Goal: Task Accomplishment & Management: Manage account settings

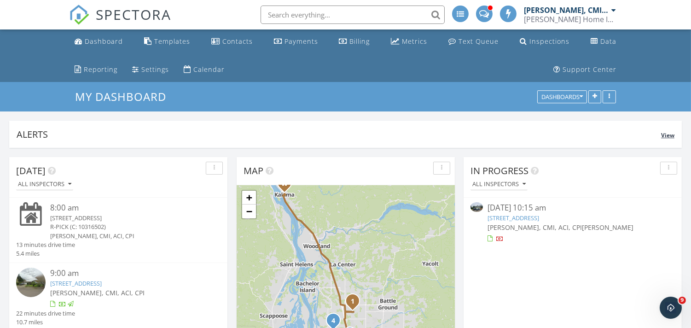
drag, startPoint x: 302, startPoint y: 127, endPoint x: 323, endPoint y: 121, distance: 21.6
click at [302, 128] on div "Alerts" at bounding box center [339, 134] width 644 height 12
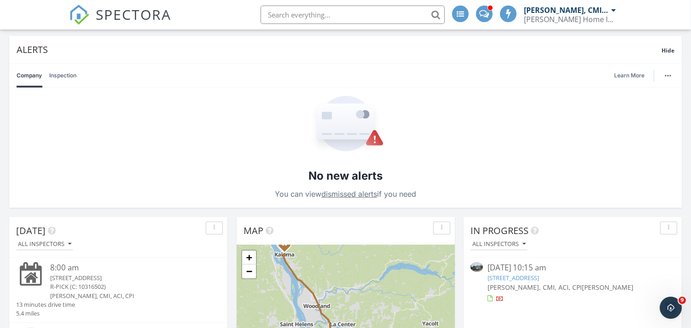
scroll to position [68, 0]
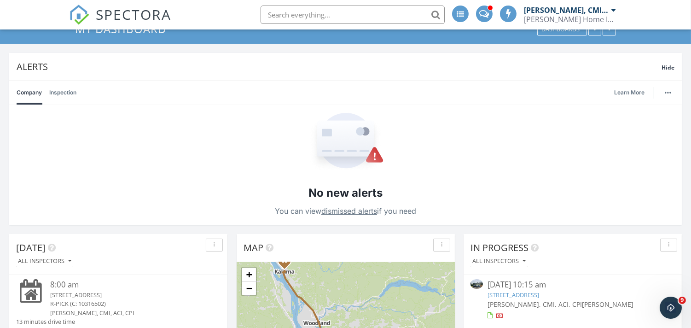
click at [668, 64] on span "Hide" at bounding box center [667, 68] width 13 height 8
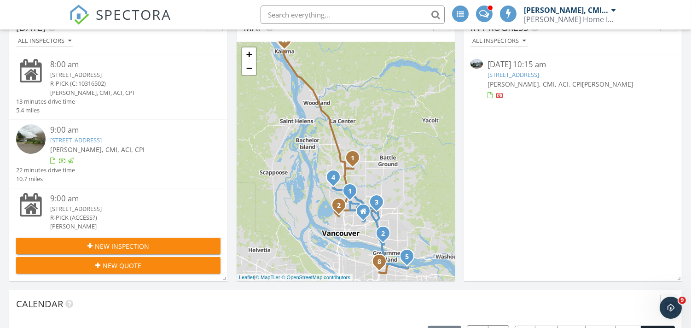
scroll to position [272, 0]
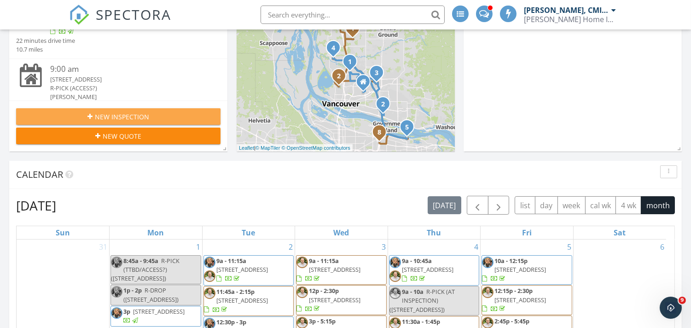
click at [154, 115] on div "New Inspection" at bounding box center [118, 117] width 190 height 10
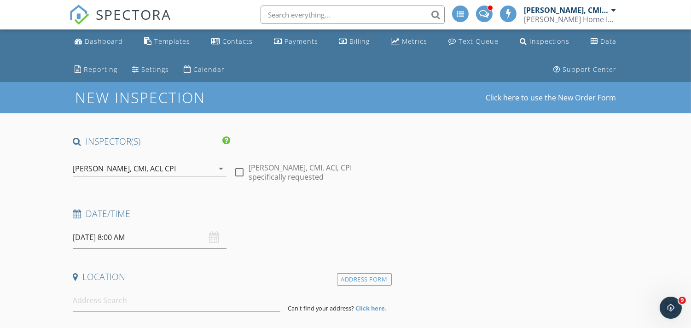
click at [147, 168] on div "[PERSON_NAME], CMI, ACI, CPI" at bounding box center [124, 168] width 103 height 8
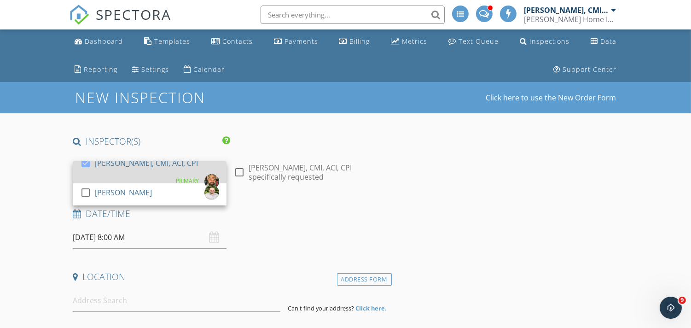
click at [85, 164] on div at bounding box center [86, 163] width 16 height 16
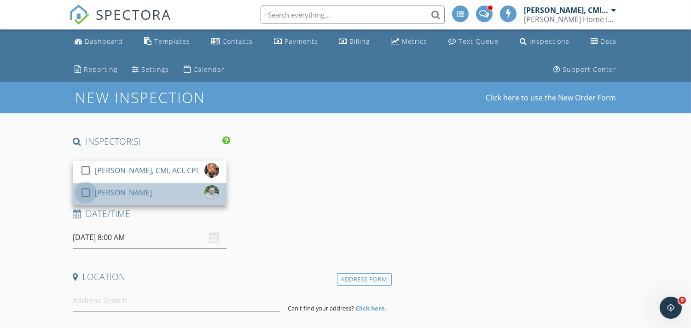
click at [86, 192] on div at bounding box center [86, 193] width 16 height 16
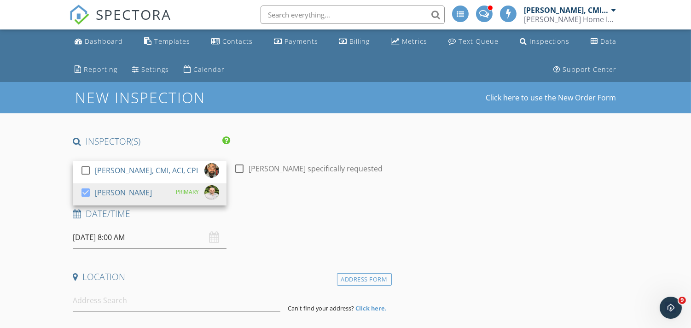
click at [113, 239] on input "[DATE] 8:00 AM" at bounding box center [150, 237] width 154 height 23
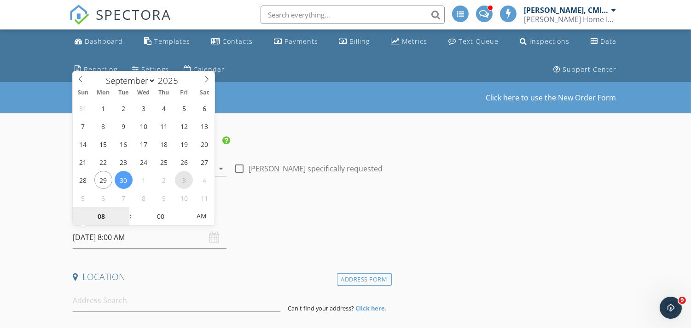
select select "9"
type input "10/03/2025 8:00 AM"
type input "09"
type input "10/03/2025 9:00 AM"
click at [126, 211] on span at bounding box center [126, 211] width 6 height 9
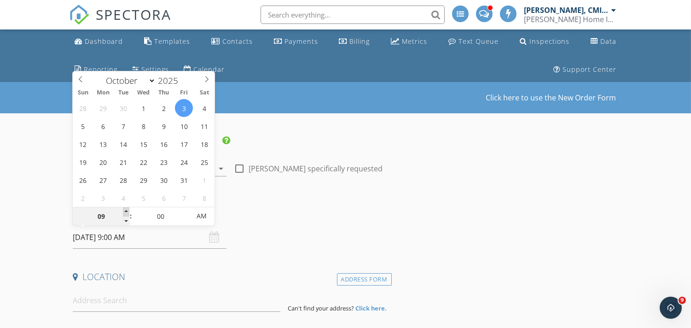
type input "10"
type input "10/03/2025 10:00 AM"
click at [126, 211] on span at bounding box center [126, 211] width 6 height 9
type input "11"
type input "10/03/2025 11:00 AM"
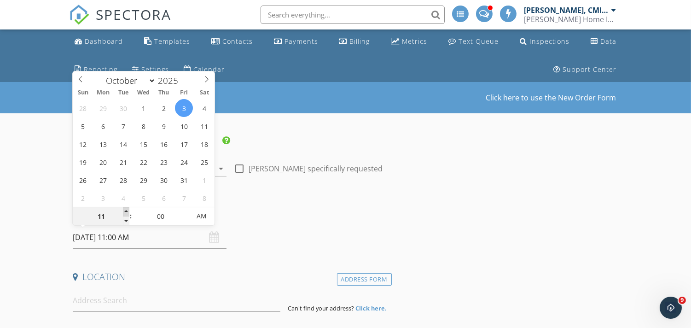
click at [126, 211] on span at bounding box center [126, 211] width 6 height 9
type input "12"
type input "10/03/2025 12:00 PM"
click at [126, 211] on span at bounding box center [126, 211] width 6 height 9
type input "01"
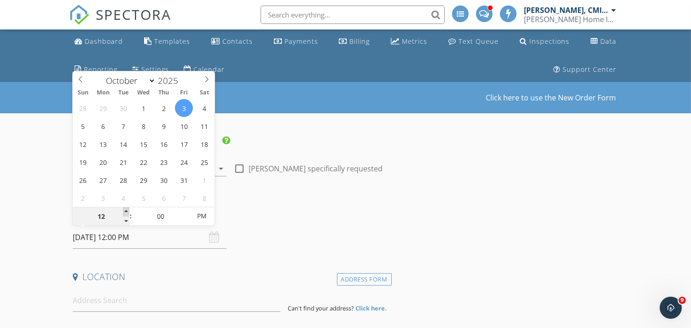
type input "10/03/2025 1:00 PM"
click at [126, 211] on span at bounding box center [126, 211] width 6 height 9
type input "02"
type input "10/03/2025 2:00 PM"
click at [127, 211] on span at bounding box center [126, 211] width 6 height 9
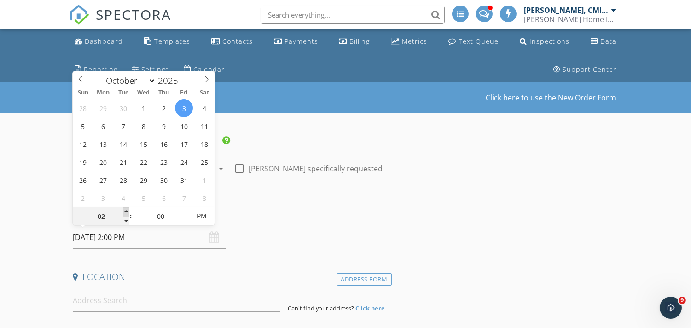
type input "03"
type input "10/03/2025 3:00 PM"
click at [127, 211] on span at bounding box center [126, 211] width 6 height 9
click at [114, 301] on input at bounding box center [177, 300] width 208 height 23
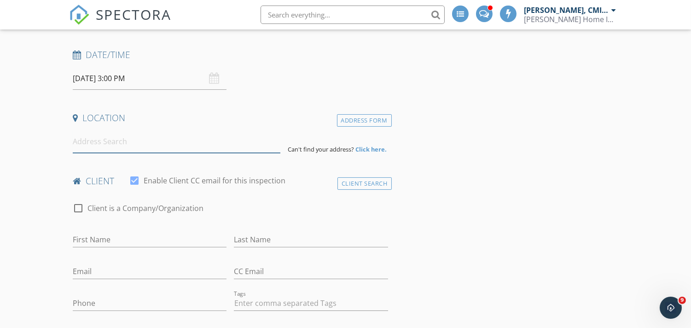
scroll to position [170, 0]
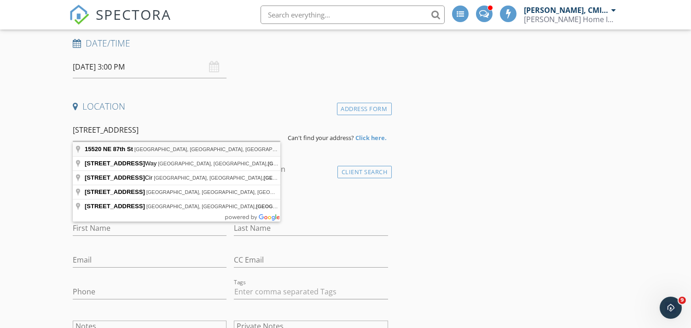
type input "[STREET_ADDRESS]"
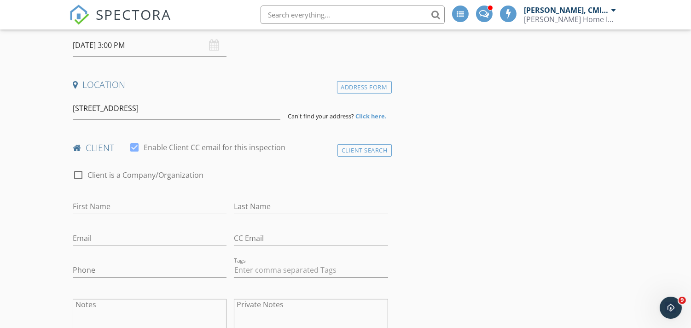
scroll to position [204, 0]
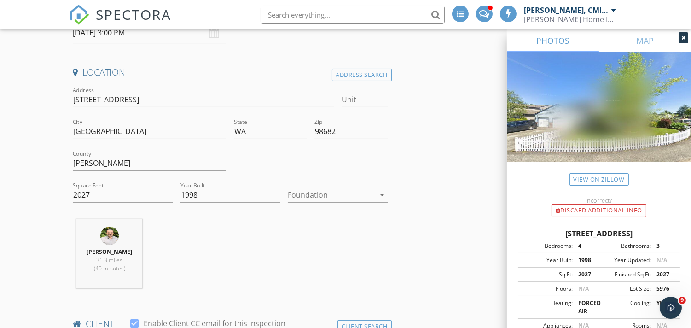
click at [352, 196] on div at bounding box center [331, 194] width 87 height 15
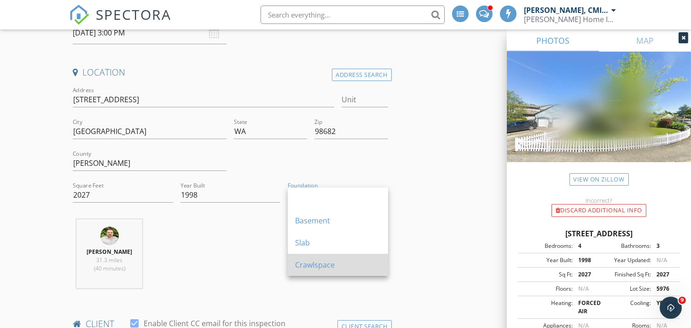
click at [313, 264] on div "Crawlspace" at bounding box center [338, 264] width 86 height 11
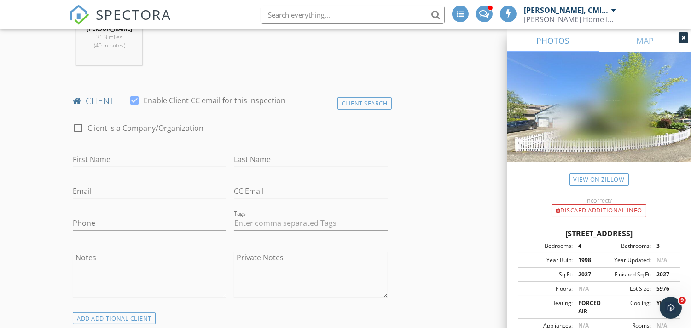
scroll to position [545, 0]
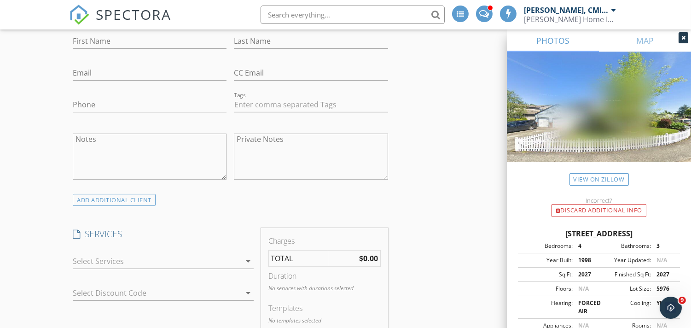
click at [150, 260] on div at bounding box center [157, 261] width 168 height 15
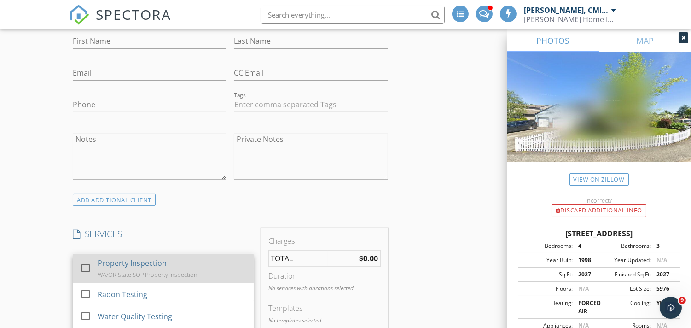
click at [85, 260] on div at bounding box center [86, 268] width 16 height 16
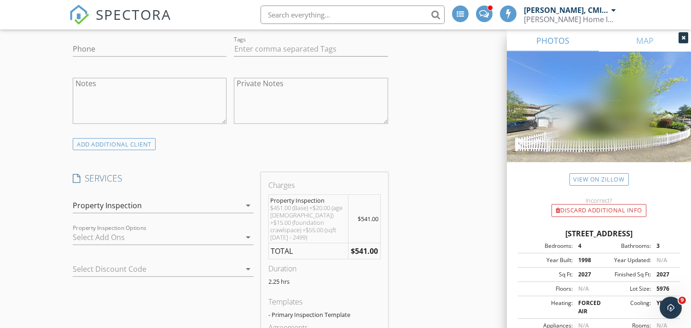
scroll to position [613, 0]
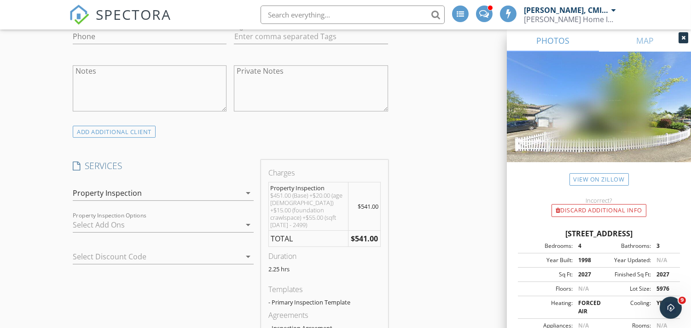
click at [162, 223] on div at bounding box center [157, 224] width 168 height 15
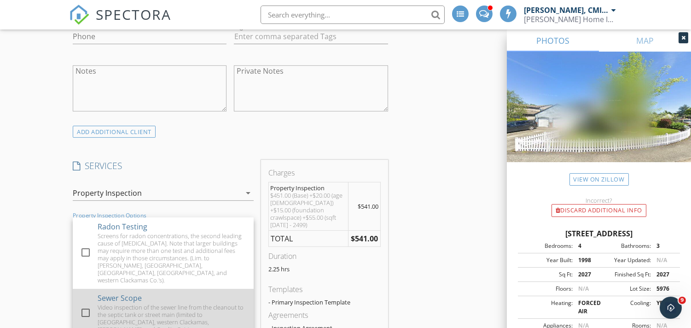
click at [90, 305] on div at bounding box center [86, 313] width 16 height 16
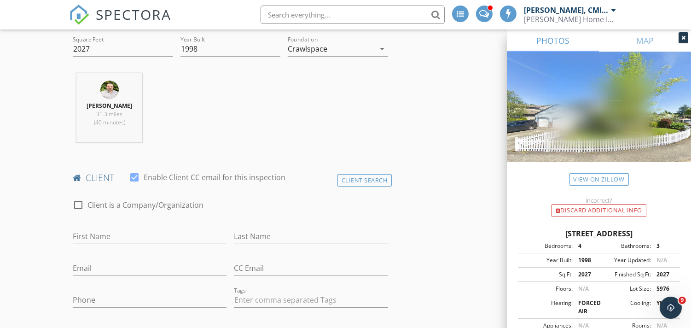
scroll to position [341, 0]
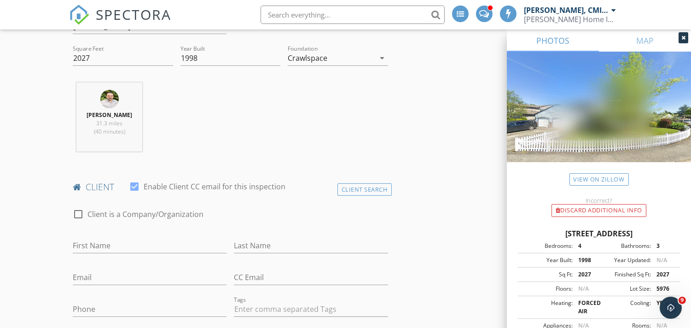
click at [112, 15] on span "SPECTORA" at bounding box center [133, 14] width 75 height 19
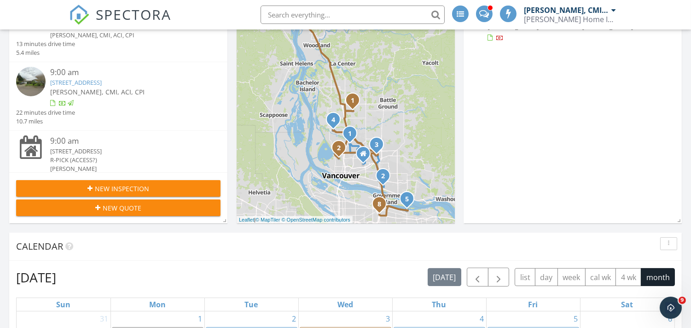
scroll to position [204, 0]
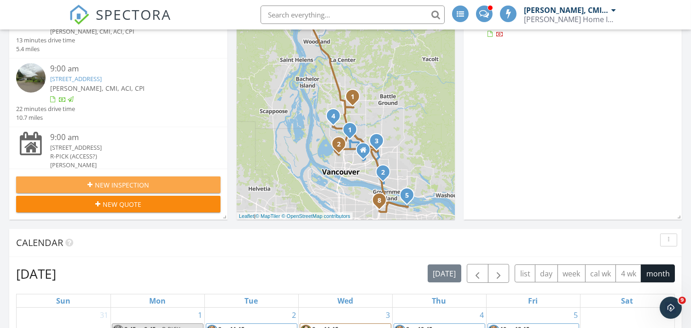
click at [146, 181] on span "New Inspection" at bounding box center [122, 185] width 54 height 10
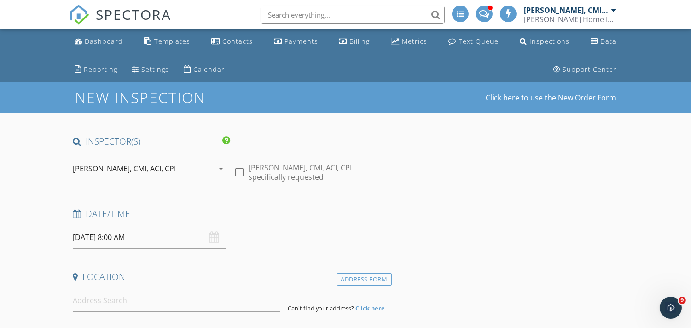
click at [176, 167] on div "[PERSON_NAME], CMI, ACI, CPI" at bounding box center [143, 168] width 141 height 15
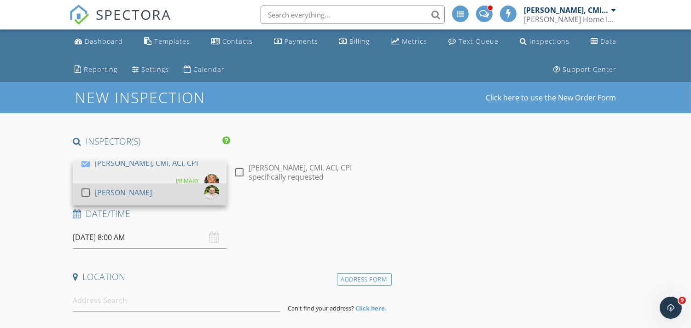
click at [88, 191] on div at bounding box center [86, 193] width 16 height 16
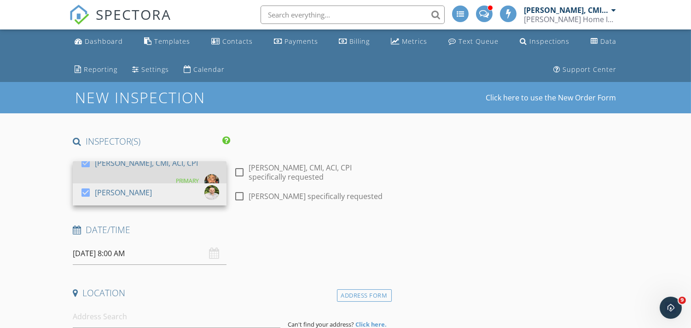
click at [84, 163] on div at bounding box center [86, 163] width 16 height 16
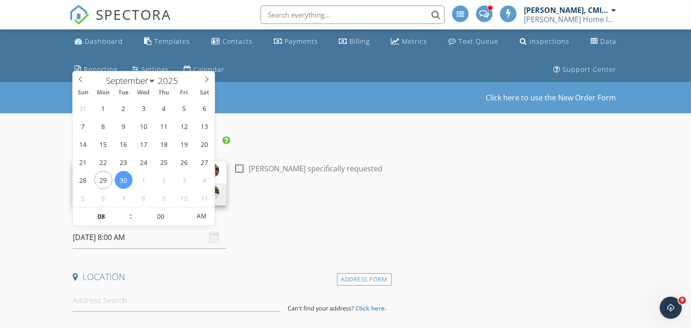
click at [127, 242] on input "[DATE] 8:00 AM" at bounding box center [150, 237] width 154 height 23
select select "9"
type input "10/03/2025 8:00 AM"
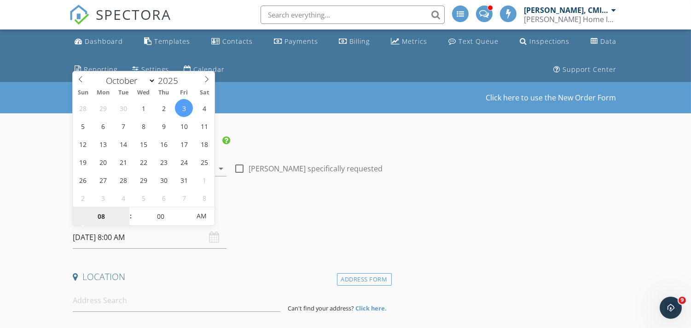
drag, startPoint x: 182, startPoint y: 178, endPoint x: 160, endPoint y: 200, distance: 31.9
type input "09"
type input "10/03/2025 9:00 AM"
click at [125, 212] on span at bounding box center [126, 211] width 6 height 9
type input "10"
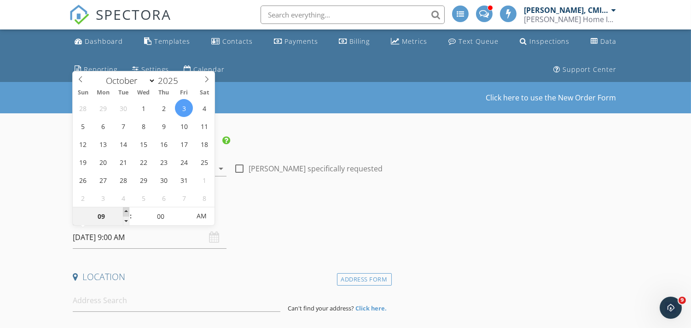
type input "10/03/2025 10:00 AM"
click at [125, 212] on span at bounding box center [126, 211] width 6 height 9
type input "11"
type input "10/03/2025 11:00 AM"
click at [125, 212] on span at bounding box center [126, 211] width 6 height 9
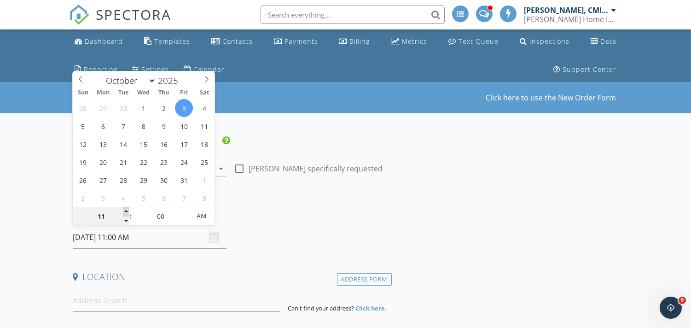
type input "12"
type input "10/03/2025 12:00 PM"
click at [125, 212] on span at bounding box center [126, 211] width 6 height 9
type input "01"
type input "10/03/2025 1:00 PM"
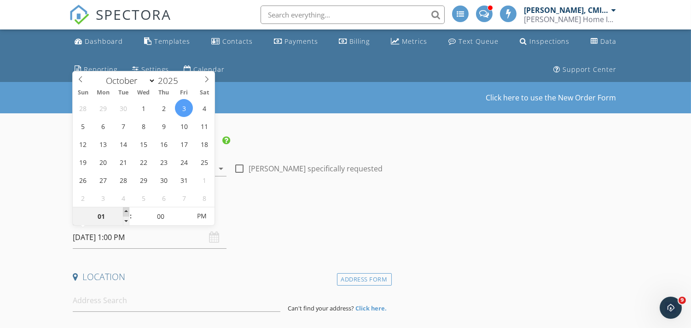
click at [125, 212] on span at bounding box center [126, 211] width 6 height 9
type input "02"
type input "10/03/2025 2:00 PM"
click at [125, 212] on span at bounding box center [126, 211] width 6 height 9
type input "03"
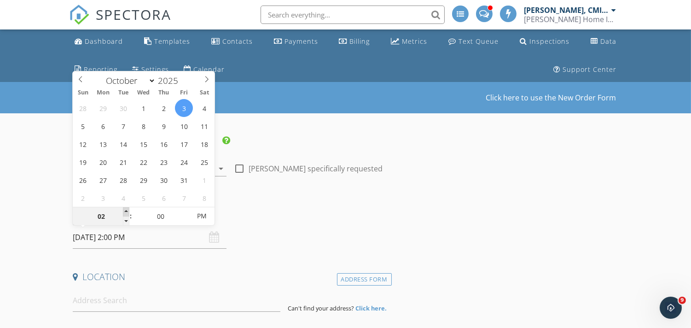
type input "10/03/2025 3:00 PM"
click at [125, 212] on span at bounding box center [126, 211] width 6 height 9
click at [138, 297] on input at bounding box center [177, 300] width 208 height 23
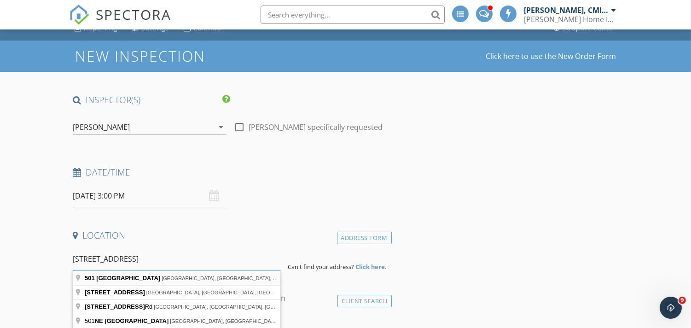
scroll to position [102, 0]
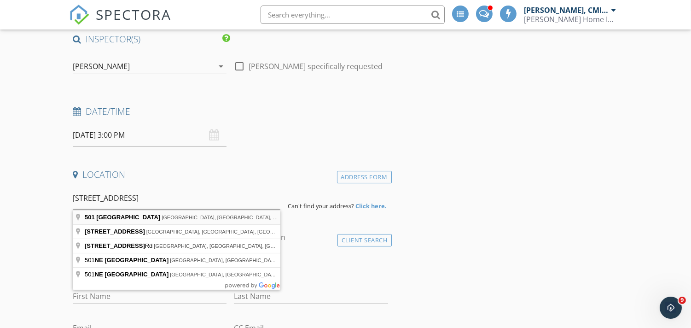
type input "501 Northeast 118th Avenue, Vancouver, WA, USA"
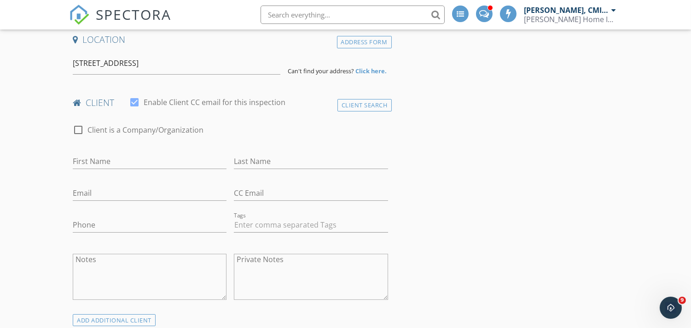
scroll to position [238, 0]
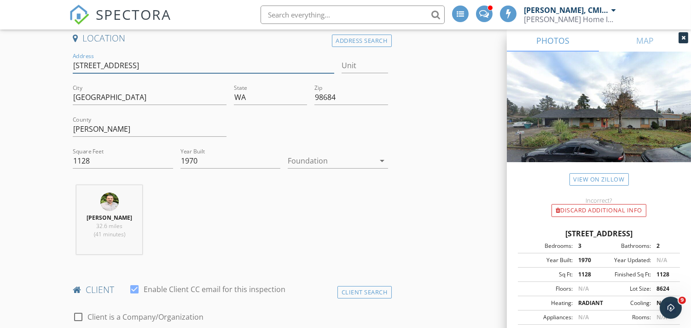
drag, startPoint x: 121, startPoint y: 73, endPoint x: 47, endPoint y: 71, distance: 73.2
click at [343, 159] on div at bounding box center [331, 160] width 87 height 15
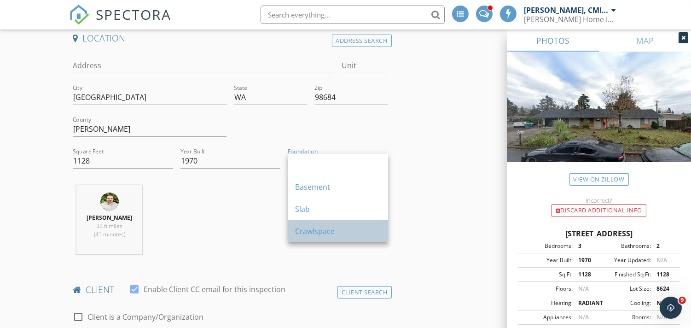
click at [316, 233] on div "Crawlspace" at bounding box center [338, 230] width 86 height 11
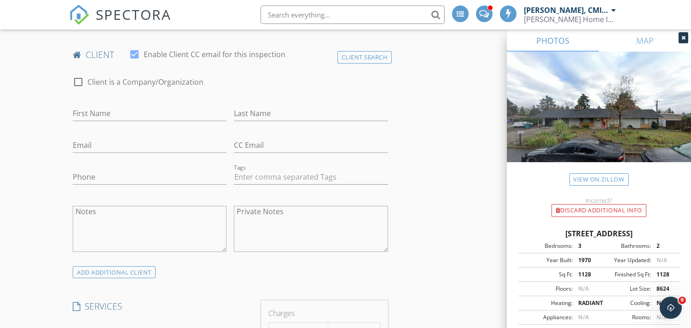
scroll to position [477, 0]
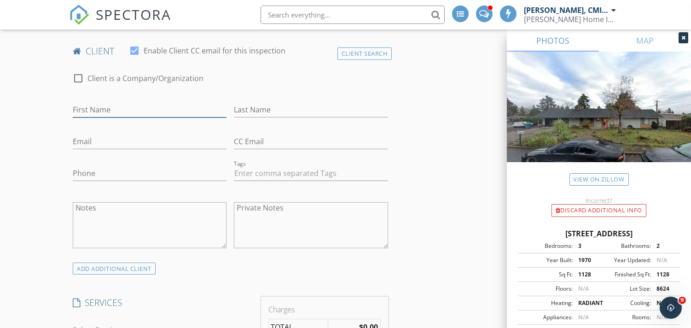
click at [118, 110] on input "First Name" at bounding box center [150, 109] width 154 height 15
click at [349, 52] on div "Client Search" at bounding box center [364, 53] width 54 height 12
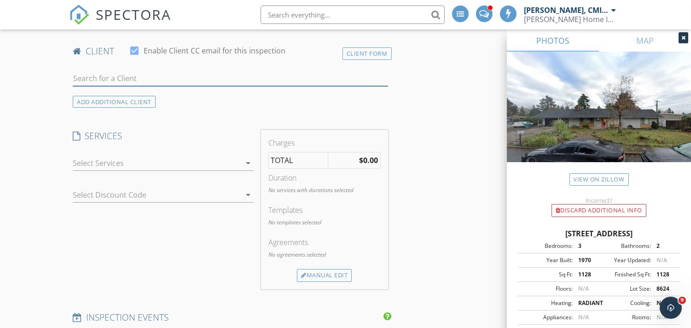
click at [109, 73] on input "text" at bounding box center [230, 78] width 315 height 15
type input "Oquendo"
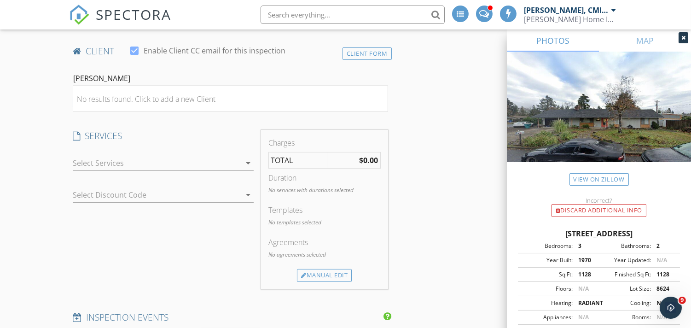
click at [137, 96] on div "No results found. Click to add a new Client" at bounding box center [146, 98] width 139 height 11
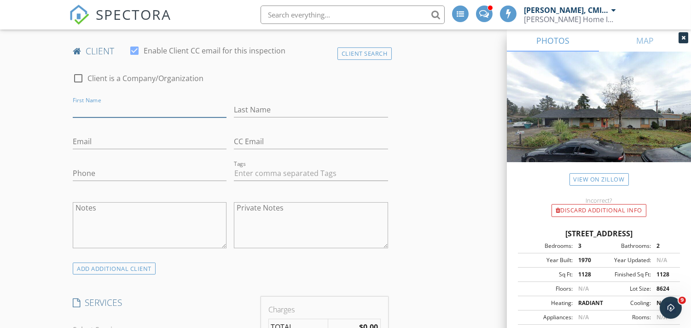
click at [102, 112] on input "First Name" at bounding box center [150, 109] width 154 height 15
type input "Edwin"
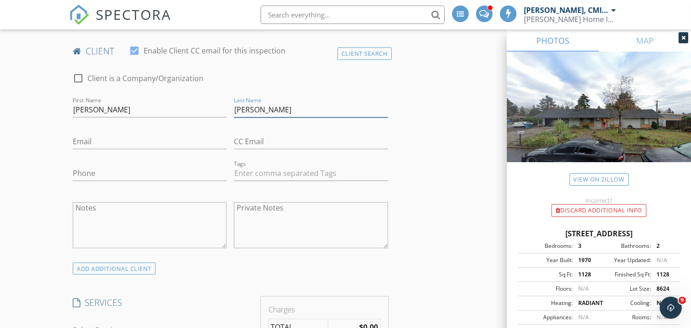
type input "Oquendo"
type input "topbuildr@hotmail.com"
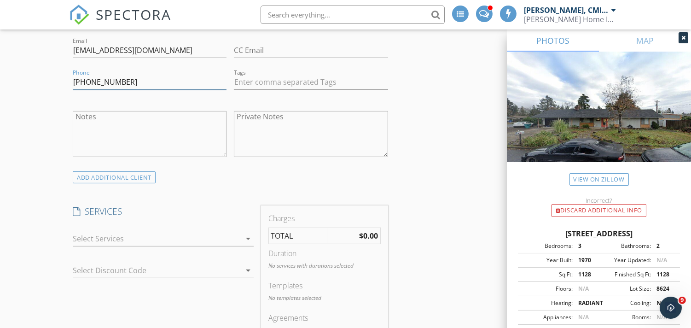
scroll to position [579, 0]
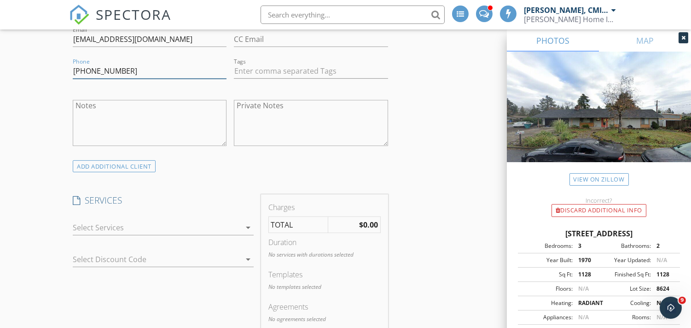
type input "360-213-7378"
drag, startPoint x: 200, startPoint y: 217, endPoint x: 202, endPoint y: 212, distance: 5.2
click at [200, 217] on div "check_box_outline_blank Property Inspection WA/OR State SOP Property Inspection…" at bounding box center [163, 229] width 181 height 30
drag, startPoint x: 192, startPoint y: 224, endPoint x: 185, endPoint y: 224, distance: 6.9
click at [191, 224] on div at bounding box center [157, 227] width 168 height 15
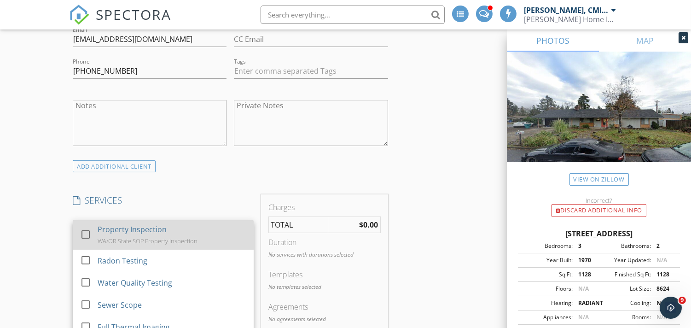
click at [85, 234] on div at bounding box center [86, 234] width 16 height 16
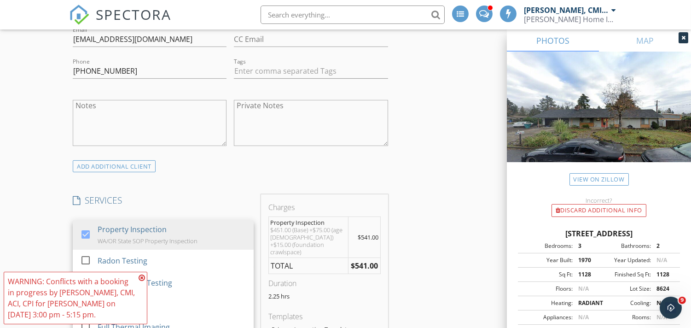
drag, startPoint x: 466, startPoint y: 178, endPoint x: 463, endPoint y: 173, distance: 5.4
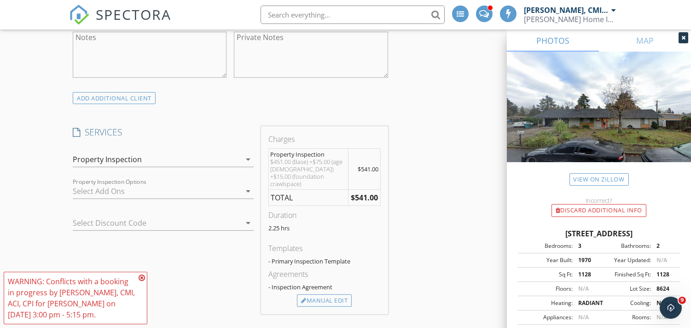
scroll to position [647, 0]
click at [155, 189] on div at bounding box center [157, 190] width 168 height 15
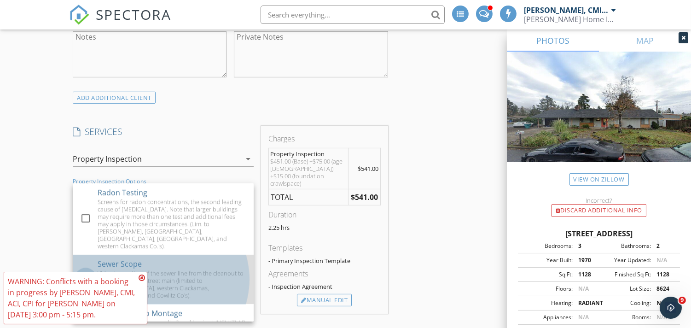
drag, startPoint x: 85, startPoint y: 260, endPoint x: 133, endPoint y: 259, distance: 47.9
click at [85, 271] on div at bounding box center [86, 279] width 16 height 16
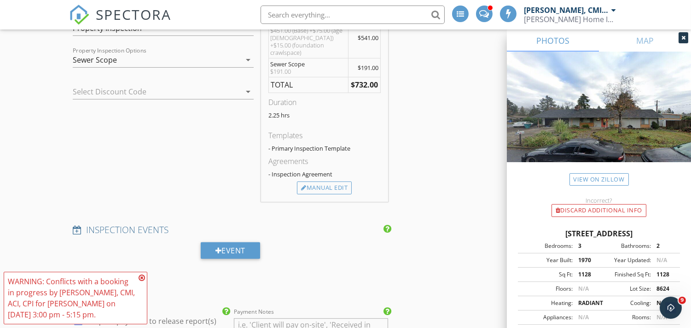
scroll to position [784, 0]
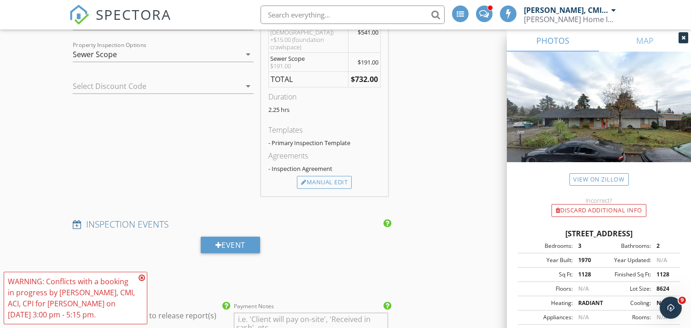
click at [141, 276] on icon at bounding box center [142, 277] width 6 height 7
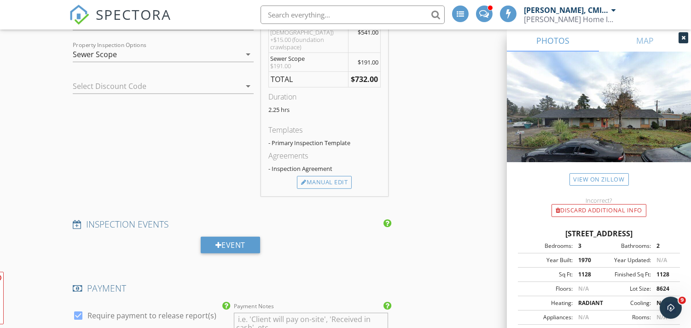
click at [444, 203] on div "INSPECTOR(S) check_box_outline_blank Justin Nickelsen, CMI, ACI, CPI check_box …" at bounding box center [345, 209] width 553 height 1715
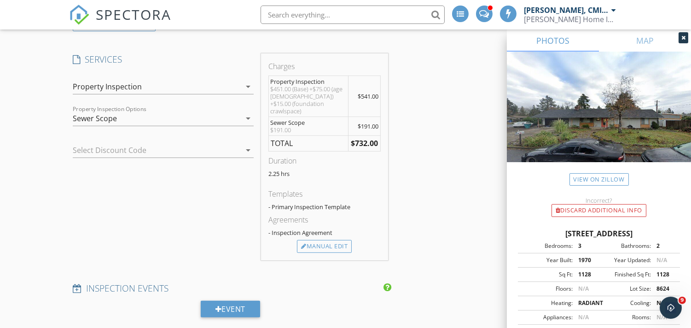
scroll to position [716, 0]
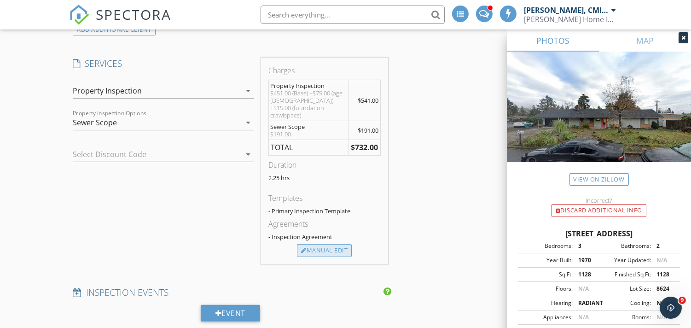
click at [321, 244] on div "Manual Edit" at bounding box center [324, 250] width 55 height 13
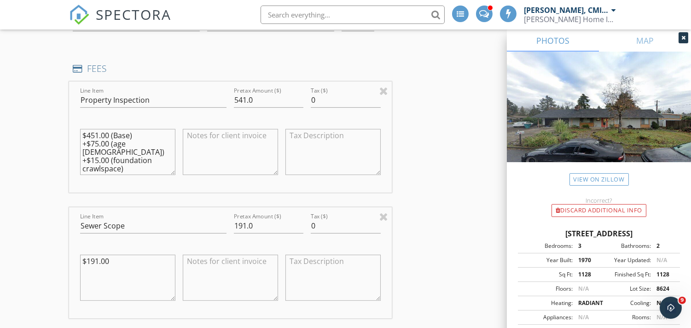
scroll to position [784, 0]
click at [234, 141] on textarea at bounding box center [230, 151] width 95 height 46
type textarea "V"
click at [239, 133] on textarea "REG. PRICE 541. DISCOUNT 25 (VETERAN). TOTAL: 516.0" at bounding box center [230, 151] width 95 height 46
click at [231, 141] on textarea "REG. PRICE 541.0 DISCOUNT 25 (VETERAN). TOTAL: 516.0" at bounding box center [230, 151] width 95 height 46
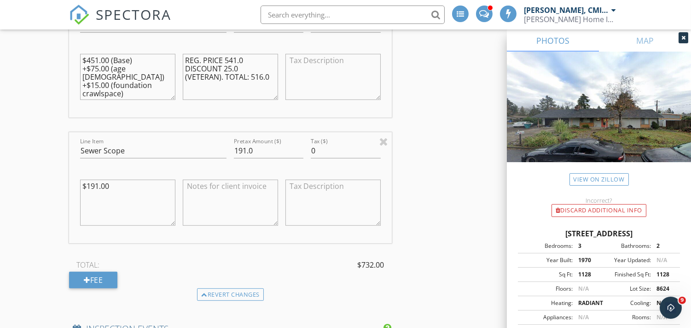
scroll to position [716, 0]
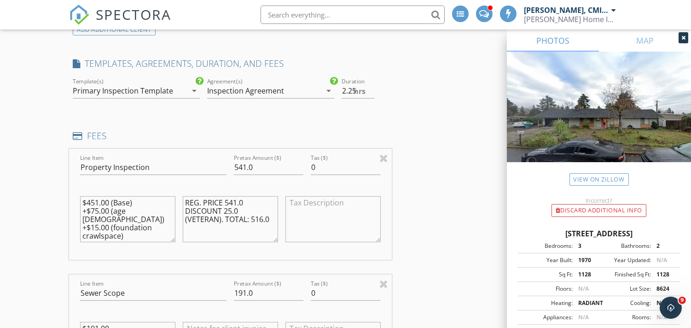
type textarea "REG. PRICE 541.0 DISCOUNT 25.0 (VETERAN). TOTAL: 516.0"
drag, startPoint x: 267, startPoint y: 164, endPoint x: 203, endPoint y: 165, distance: 64.4
click at [203, 165] on div "Line Item Property Inspection Pretax Amount ($) 541.0 Tax ($) 0 $451.00 (Base) …" at bounding box center [230, 204] width 322 height 111
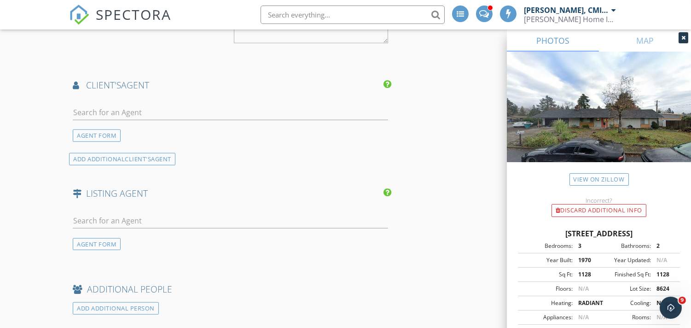
scroll to position [1295, 0]
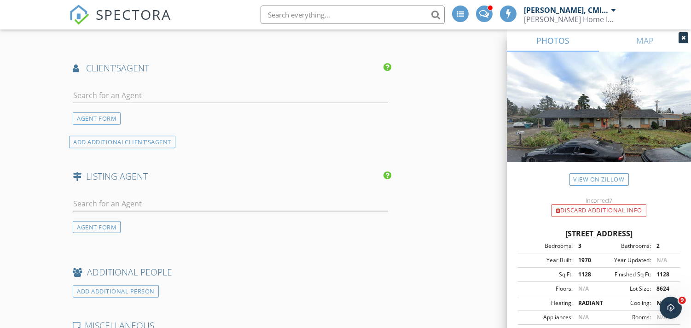
type input "516.0"
click at [187, 89] on input "text" at bounding box center [230, 95] width 315 height 15
type input "aIRA"
click at [104, 114] on div "Aira McCray" at bounding box center [127, 111] width 57 height 11
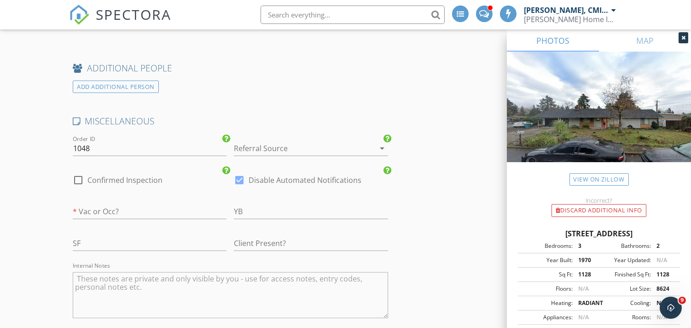
scroll to position [1738, 0]
click at [312, 150] on div at bounding box center [298, 147] width 128 height 15
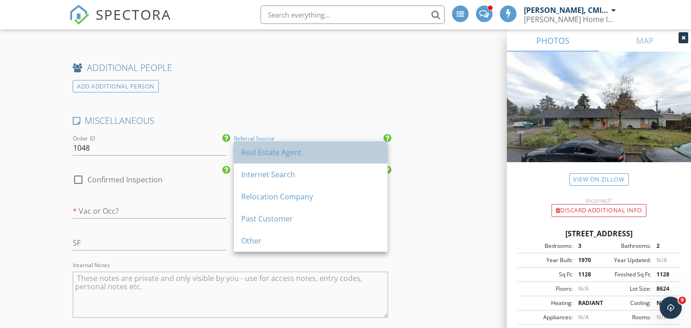
click at [260, 153] on div "Real Estate Agent" at bounding box center [310, 152] width 139 height 11
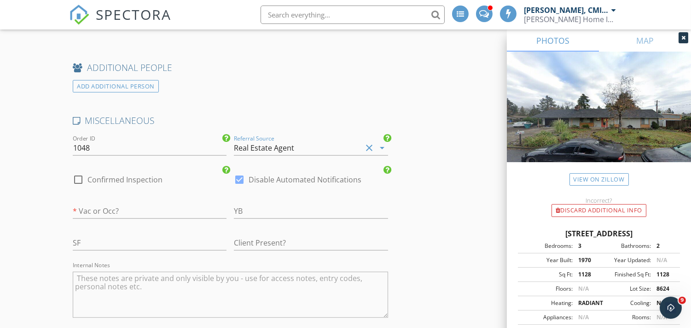
click at [76, 180] on div at bounding box center [78, 180] width 16 height 16
checkbox input "true"
drag, startPoint x: 240, startPoint y: 179, endPoint x: 136, endPoint y: 219, distance: 110.7
click at [228, 185] on div "MISCELLANEOUS Order ID 1048 Referral Source Real Estate Agent clear arrow_drop_…" at bounding box center [230, 223] width 322 height 217
click at [117, 213] on input "text" at bounding box center [150, 210] width 154 height 15
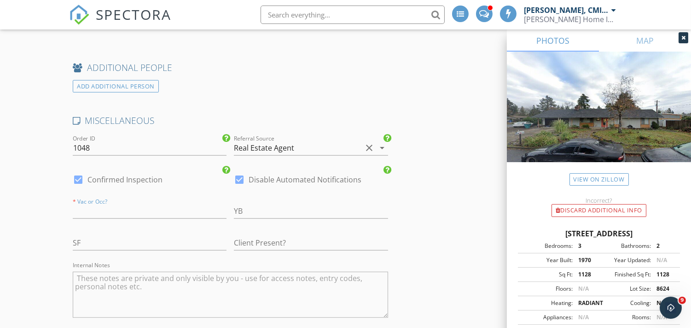
click at [237, 180] on div at bounding box center [239, 180] width 16 height 16
checkbox input "false"
click at [124, 208] on input "text" at bounding box center [150, 210] width 154 height 15
type input "V"
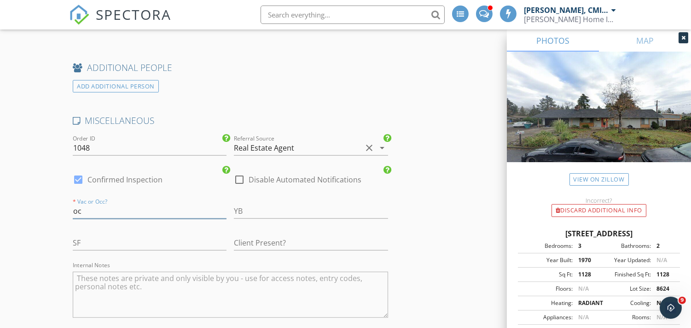
type input "o"
type input "OCC"
type input "1970"
type input "1128"
type input "YES"
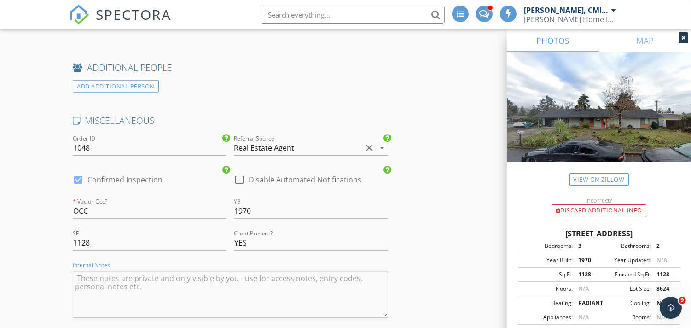
click at [121, 291] on textarea "Internal Notes" at bounding box center [230, 294] width 315 height 46
type textarea "m"
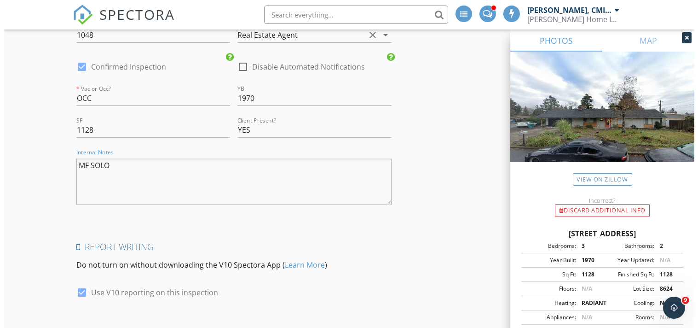
scroll to position [1943, 0]
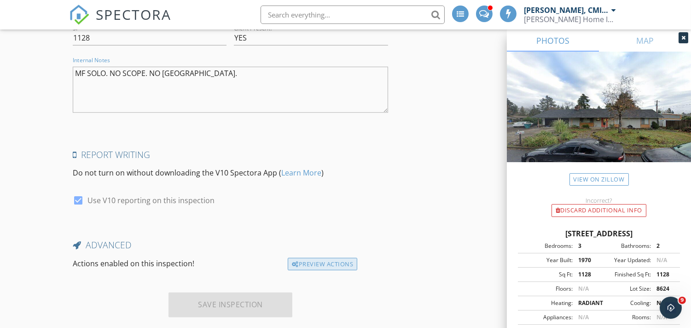
type textarea "MF SOLO. NO SCOPE. NO RADON."
click at [334, 266] on div "Preview Actions" at bounding box center [322, 264] width 69 height 13
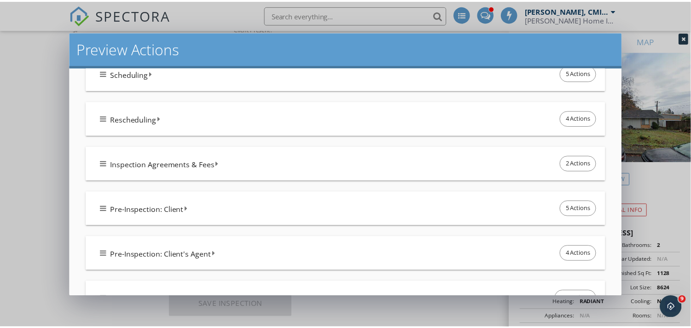
scroll to position [0, 0]
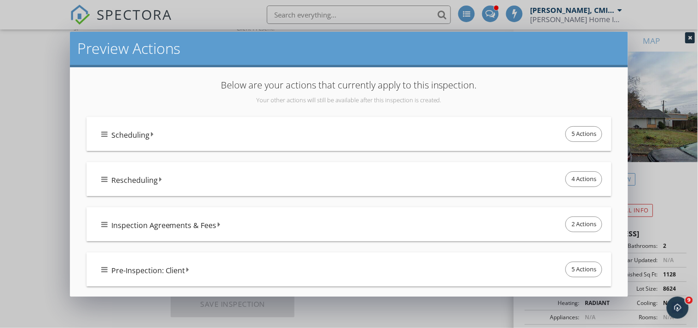
click at [30, 155] on div "Preview Actions Below are your actions that currently apply to this inspection.…" at bounding box center [349, 164] width 698 height 328
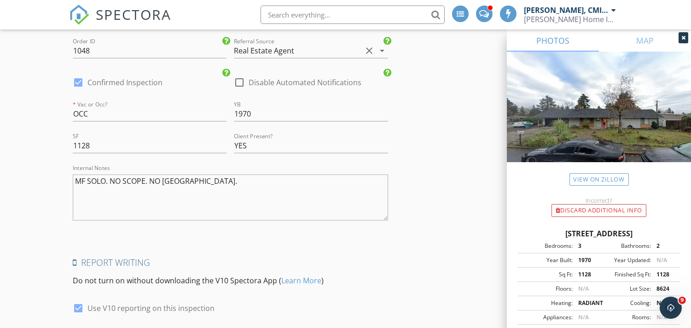
scroll to position [1841, 0]
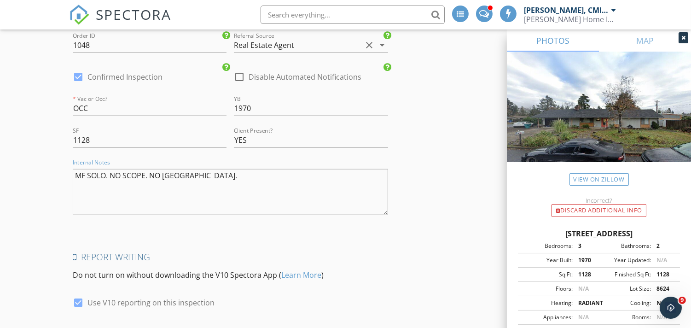
drag, startPoint x: 259, startPoint y: 191, endPoint x: 264, endPoint y: 192, distance: 5.2
click at [259, 191] on textarea "MF SOLO. NO SCOPE. NO RADON." at bounding box center [230, 192] width 315 height 46
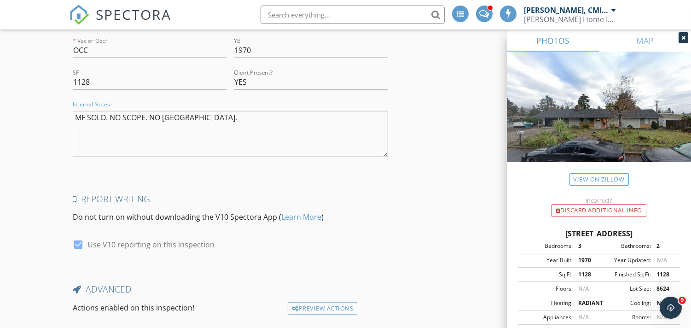
scroll to position [1962, 0]
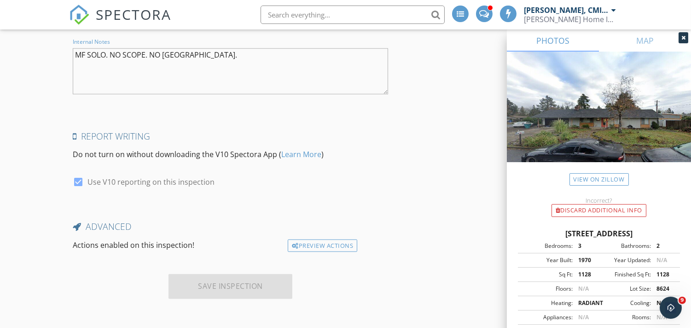
click at [217, 278] on div "Save Inspection" at bounding box center [230, 286] width 124 height 25
click at [219, 286] on div "Save Inspection" at bounding box center [230, 286] width 124 height 25
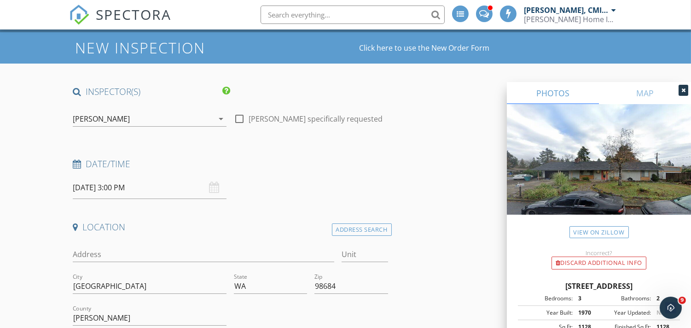
scroll to position [136, 0]
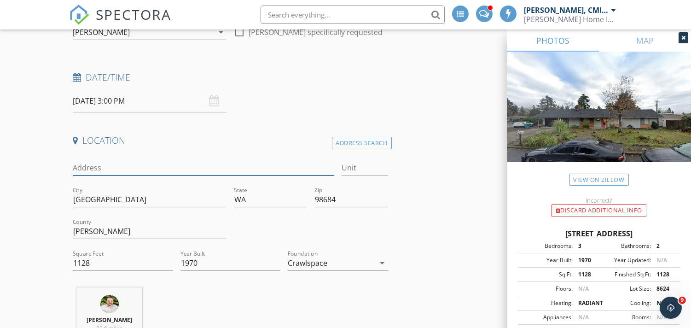
click at [128, 162] on input "Address" at bounding box center [203, 167] width 261 height 15
type input "501 ne 118TH"
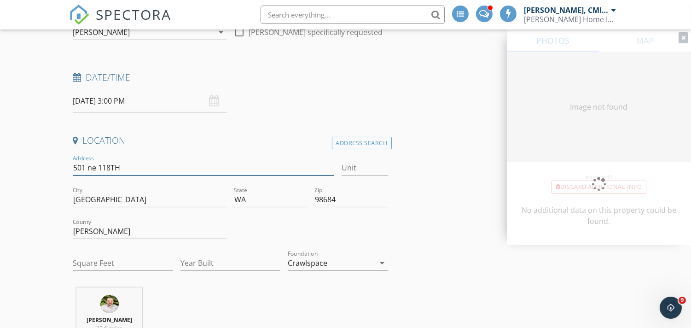
type input "1128"
type input "1970"
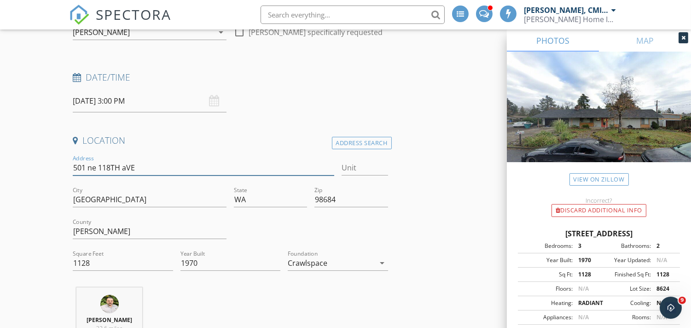
type input "501 ne 118TH aVE."
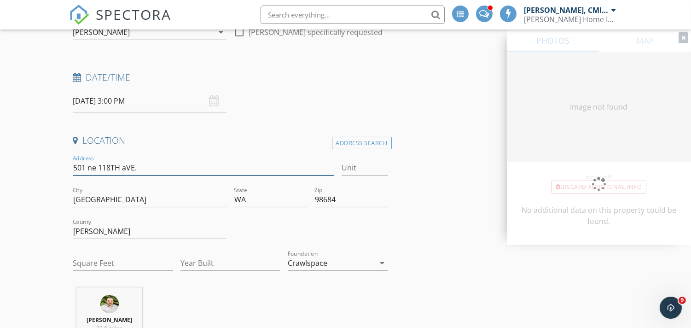
type input "1128"
type input "1970"
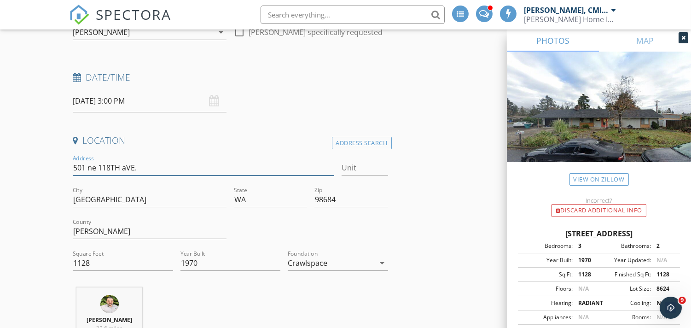
drag, startPoint x: 149, startPoint y: 170, endPoint x: 90, endPoint y: 170, distance: 59.4
click at [90, 170] on input "501 ne 118TH aVE." at bounding box center [203, 167] width 261 height 15
type input "501 NE 118th Ave."
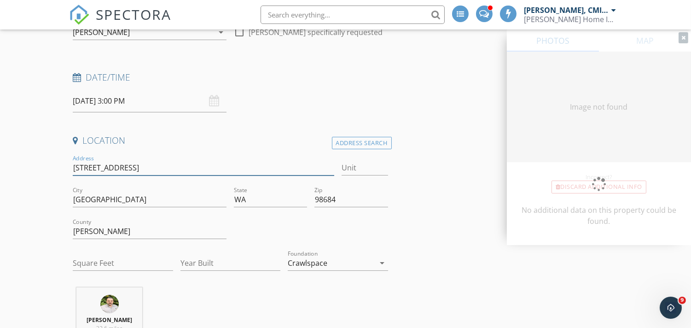
type input "1128"
type input "1970"
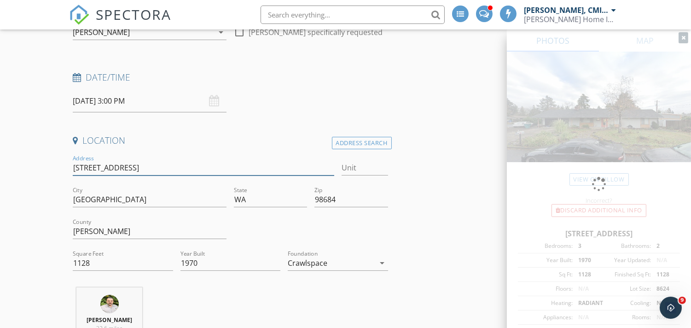
type input "501 NE 118th Ave."
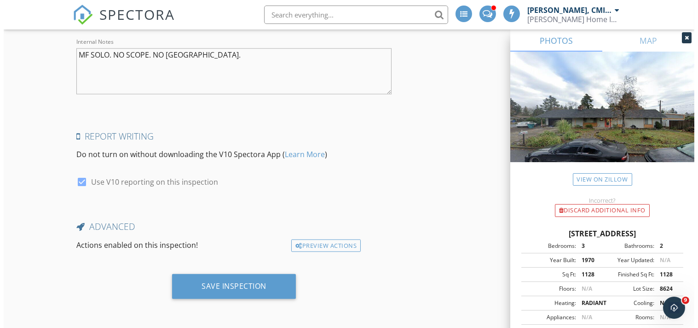
scroll to position [1962, 0]
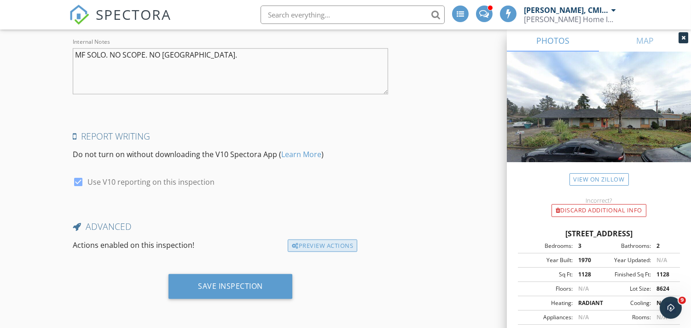
click at [313, 243] on div "Preview Actions" at bounding box center [322, 245] width 69 height 13
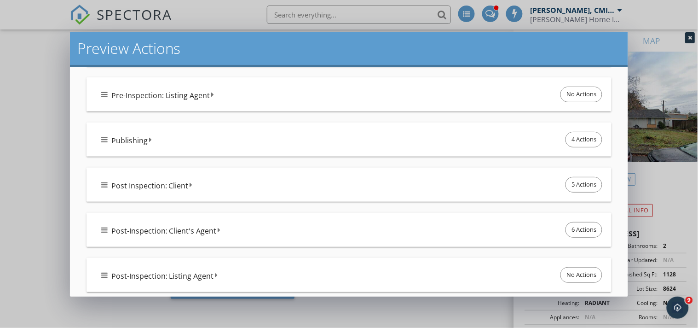
scroll to position [306, 0]
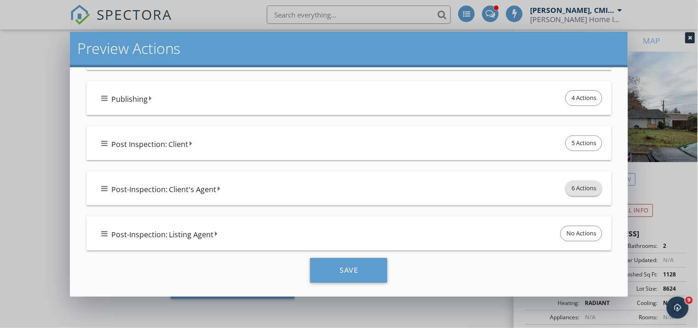
click at [578, 185] on span "6 Actions" at bounding box center [584, 188] width 36 height 15
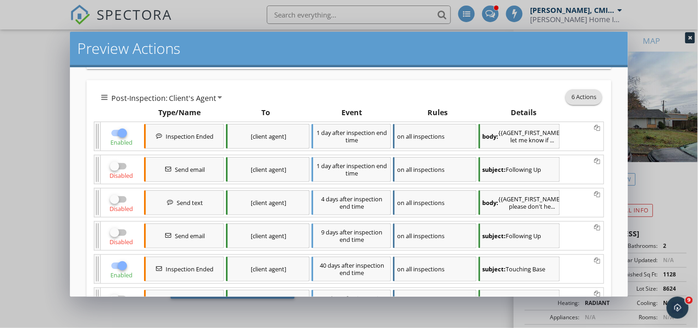
scroll to position [409, 0]
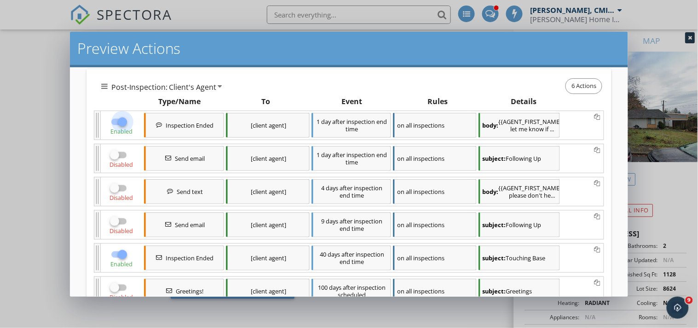
drag, startPoint x: 120, startPoint y: 119, endPoint x: 120, endPoint y: 219, distance: 100.8
click at [120, 125] on div at bounding box center [123, 122] width 16 height 16
checkbox input "false"
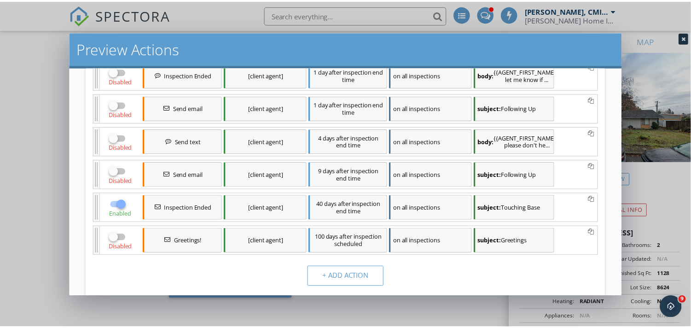
scroll to position [571, 0]
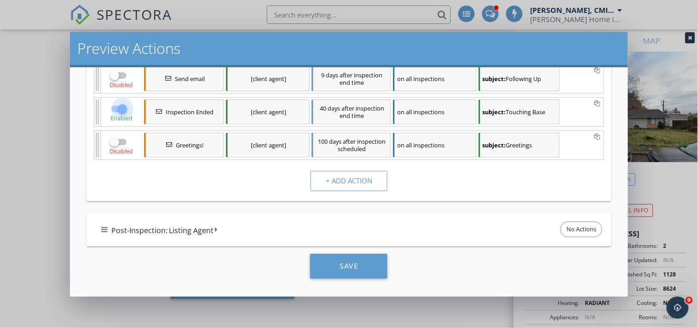
click at [119, 108] on div at bounding box center [123, 109] width 16 height 16
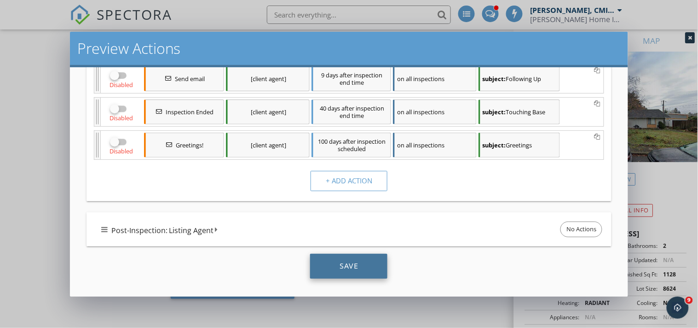
click at [341, 261] on div "Save" at bounding box center [348, 266] width 77 height 25
checkbox input "true"
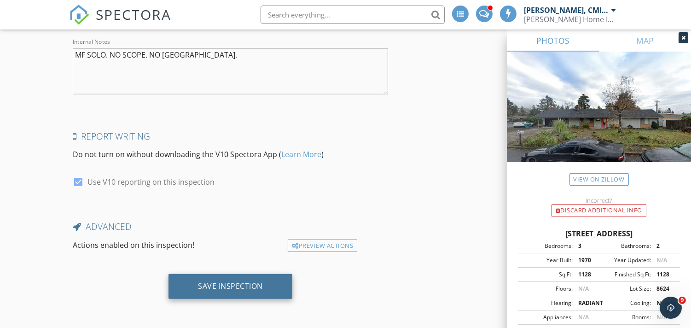
click at [246, 287] on div "Save Inspection" at bounding box center [230, 285] width 65 height 9
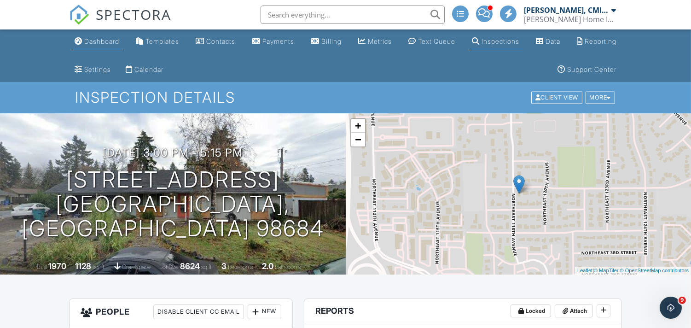
click at [113, 35] on link "Dashboard" at bounding box center [97, 41] width 52 height 17
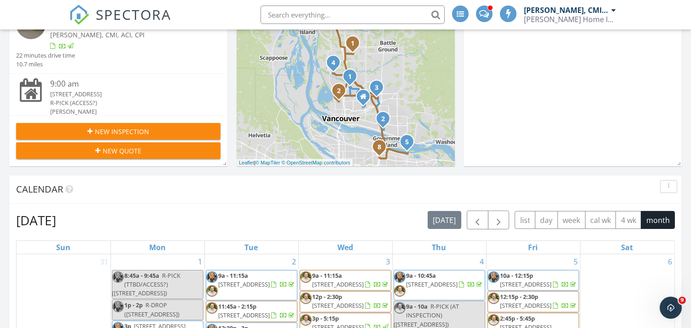
scroll to position [272, 0]
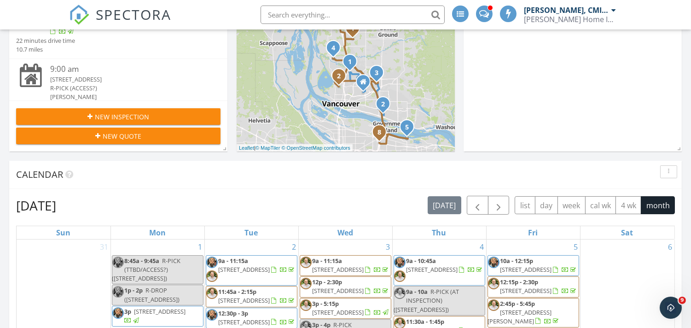
click at [127, 117] on span "New Inspection" at bounding box center [122, 117] width 54 height 10
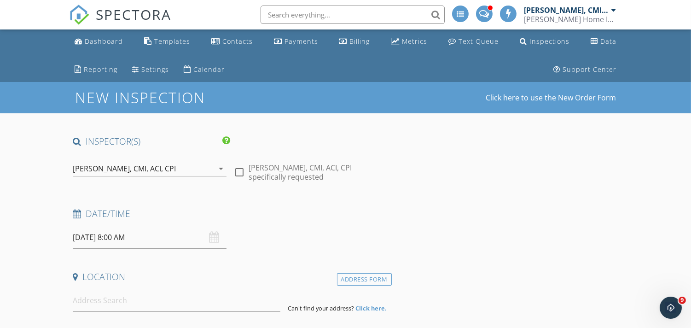
click at [121, 161] on div "[PERSON_NAME], CMI, ACI, CPI" at bounding box center [143, 168] width 141 height 15
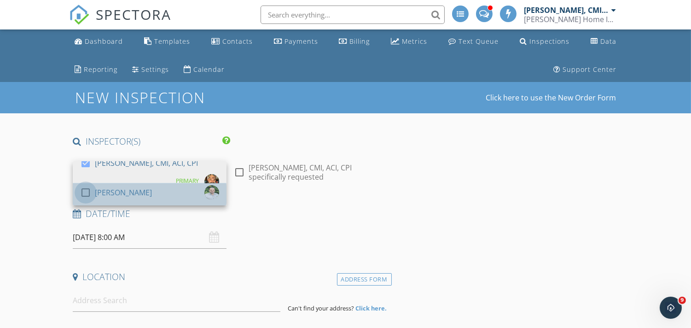
click at [84, 191] on div at bounding box center [86, 193] width 16 height 16
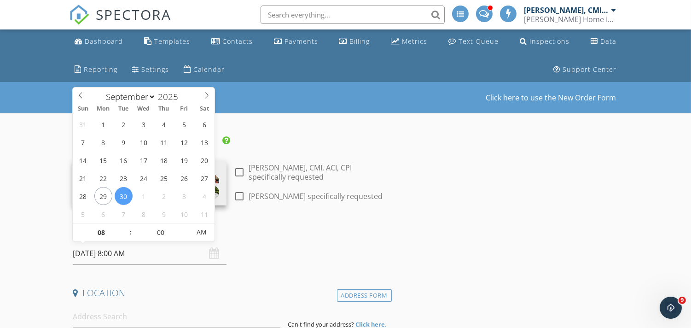
click at [131, 260] on input "[DATE] 8:00 AM" at bounding box center [150, 253] width 154 height 23
select select "9"
type input "[DATE] 8:00 AM"
type input "09"
type input "[DATE] 9:00 AM"
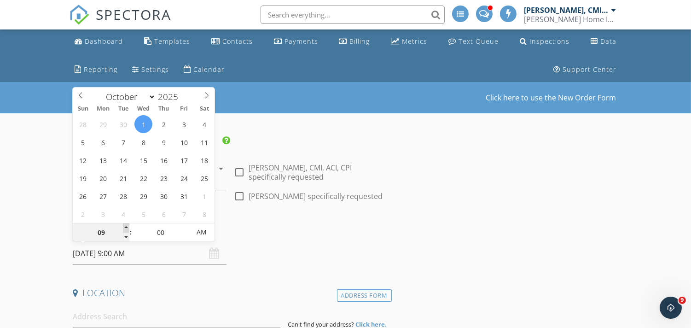
click at [126, 226] on span at bounding box center [126, 227] width 6 height 9
type input "10"
type input "[DATE] 10:00 AM"
click at [126, 226] on span at bounding box center [126, 227] width 6 height 9
type input "11"
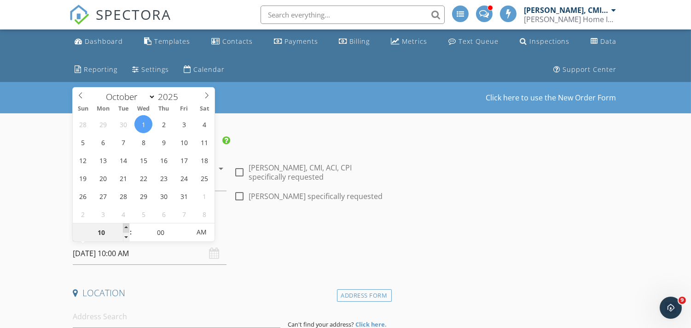
type input "[DATE] 11:00 AM"
click at [126, 226] on span at bounding box center [126, 227] width 6 height 9
type input "12"
type input "[DATE] 12:00 PM"
click at [126, 226] on span at bounding box center [126, 227] width 6 height 9
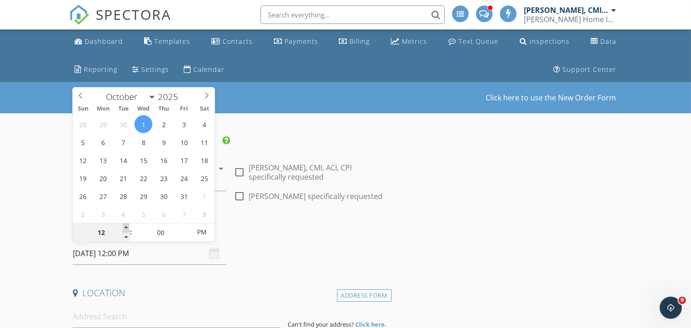
type input "01"
type input "[DATE] 1:00 PM"
click at [126, 226] on span at bounding box center [126, 227] width 6 height 9
type input "02"
type input "[DATE] 2:00 PM"
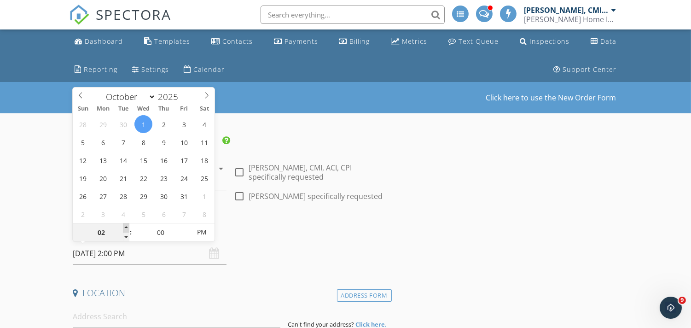
click at [126, 226] on span at bounding box center [126, 227] width 6 height 9
type input "03"
type input "[DATE] 3:00 PM"
click at [126, 226] on span at bounding box center [126, 227] width 6 height 9
type input "04"
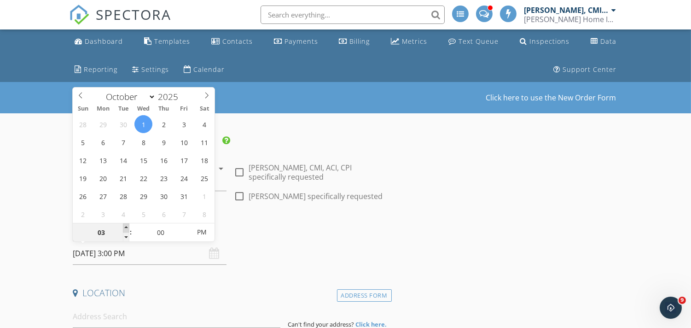
type input "[DATE] 4:00 PM"
click at [126, 226] on span at bounding box center [126, 227] width 6 height 9
click at [95, 320] on input at bounding box center [177, 316] width 208 height 23
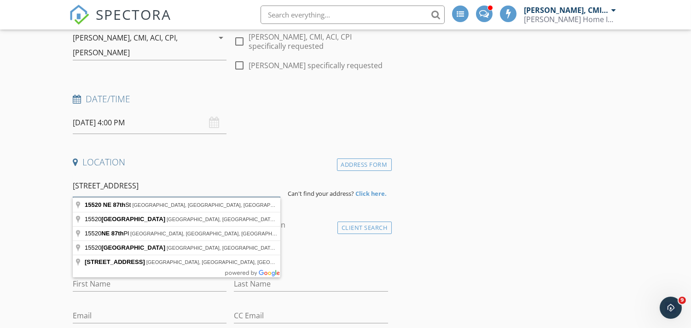
scroll to position [136, 0]
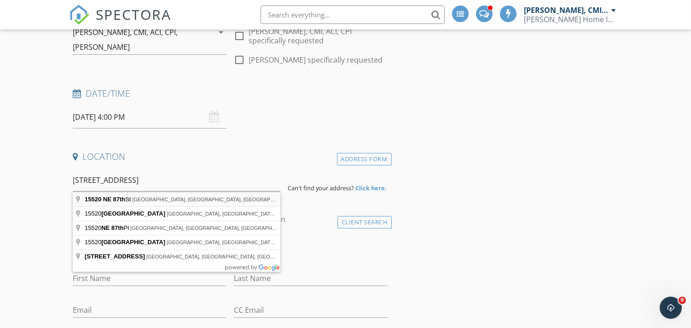
type input "[STREET_ADDRESS]"
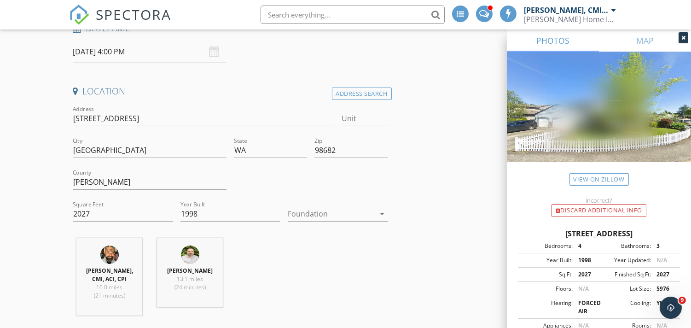
scroll to position [204, 0]
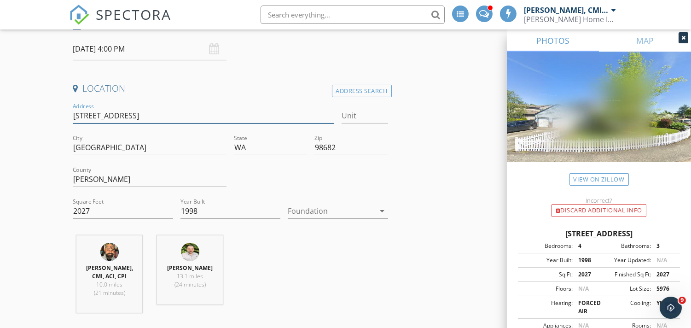
drag, startPoint x: 155, startPoint y: 117, endPoint x: 0, endPoint y: 113, distance: 155.1
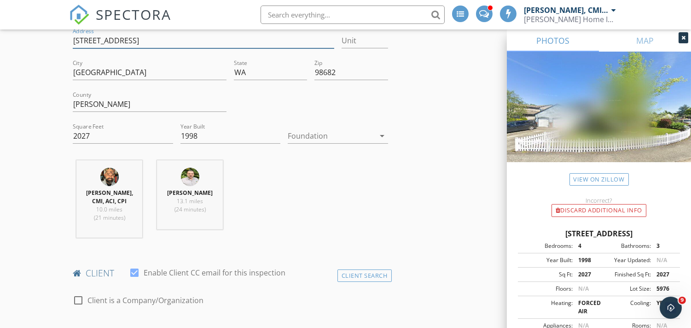
scroll to position [272, 0]
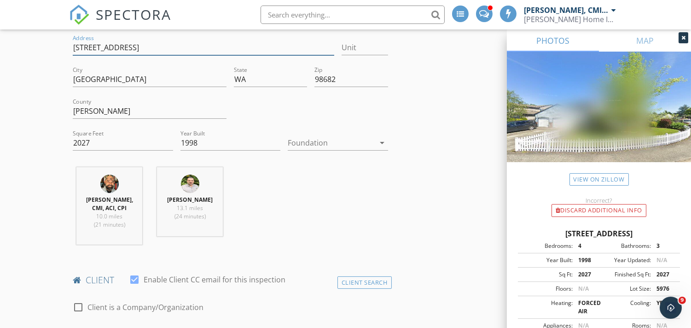
drag, startPoint x: 346, startPoint y: 139, endPoint x: 337, endPoint y: 143, distance: 9.3
click at [344, 139] on div at bounding box center [331, 142] width 87 height 15
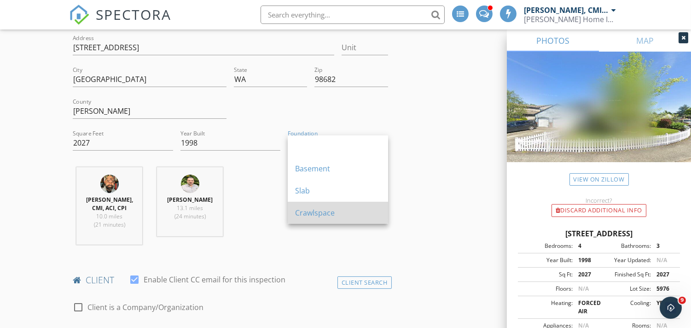
click at [317, 214] on div "Crawlspace" at bounding box center [338, 212] width 86 height 11
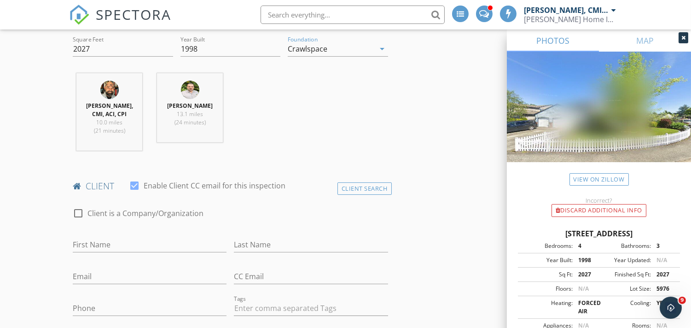
scroll to position [511, 0]
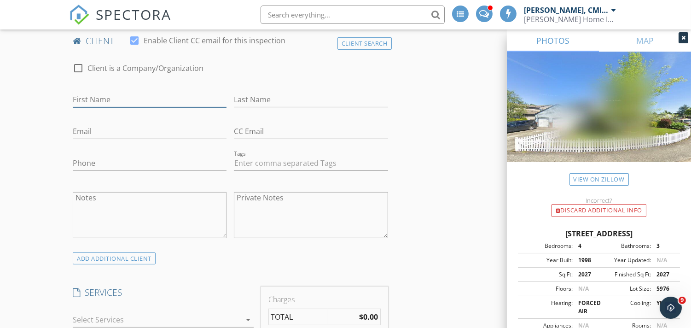
click at [110, 98] on input "First Name" at bounding box center [150, 99] width 154 height 15
click at [134, 95] on input "First Name" at bounding box center [150, 99] width 154 height 15
type input "[PERSON_NAME]"
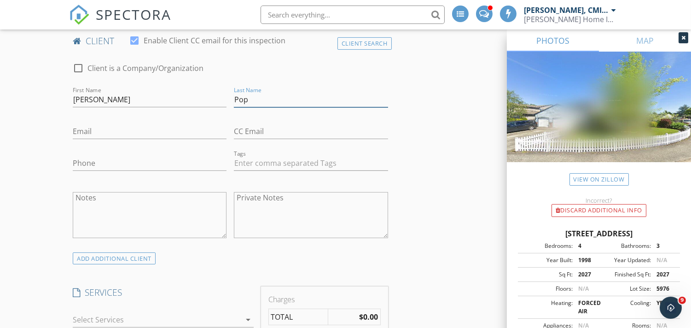
type input "Pop"
type input "c"
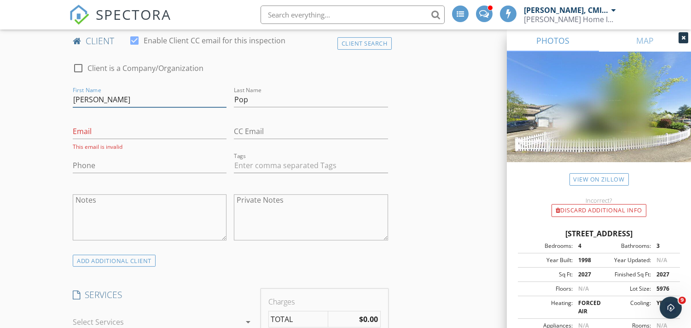
drag, startPoint x: 134, startPoint y: 95, endPoint x: 54, endPoint y: 98, distance: 80.1
drag, startPoint x: 98, startPoint y: 104, endPoint x: 64, endPoint y: 100, distance: 34.3
type input "c"
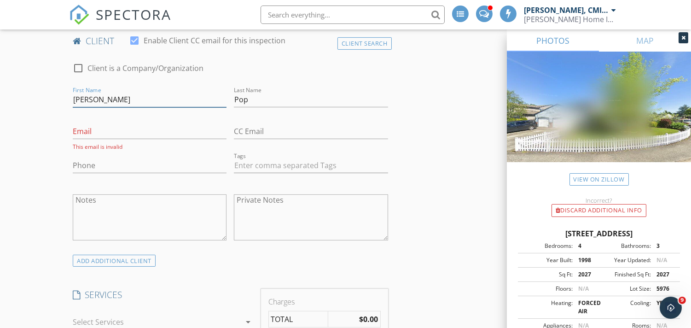
type input "[PERSON_NAME]"
click at [107, 126] on input "Email" at bounding box center [150, 131] width 154 height 15
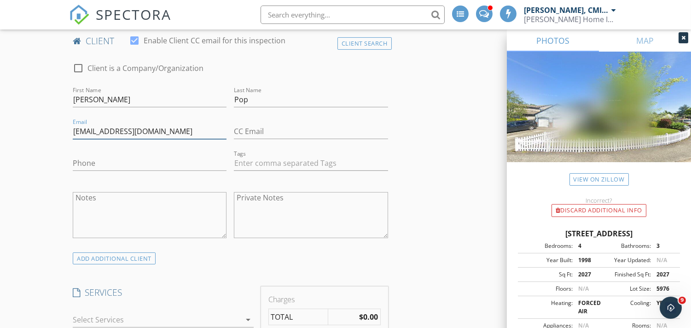
type input "[EMAIL_ADDRESS][DOMAIN_NAME]"
type input "[PHONE_NUMBER]"
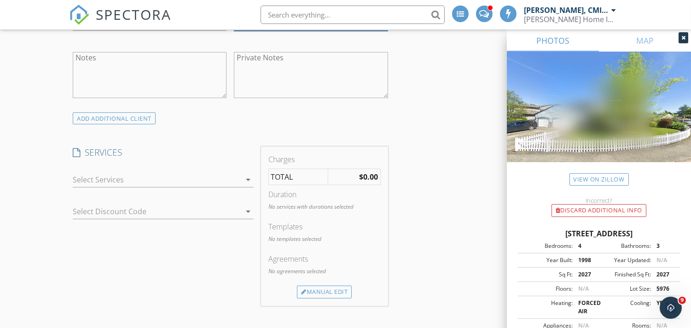
scroll to position [613, 0]
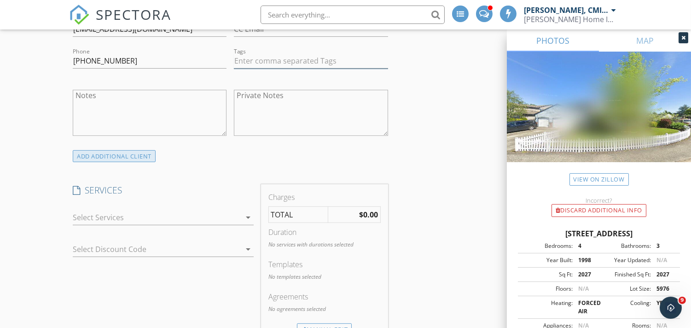
click at [118, 160] on div "ADD ADDITIONAL client" at bounding box center [114, 156] width 83 height 12
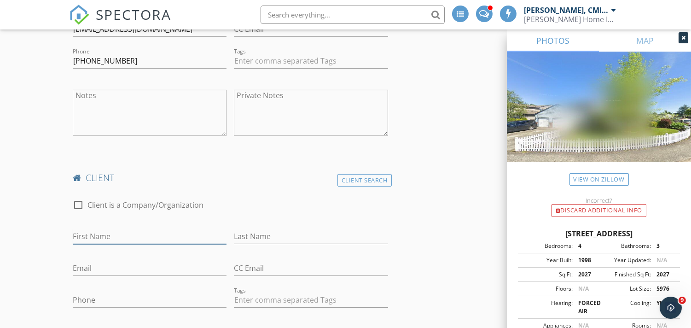
click at [101, 229] on input "First Name" at bounding box center [150, 236] width 154 height 15
click at [98, 237] on input "First Name" at bounding box center [150, 236] width 154 height 15
type input "[MEDICAL_DATA]"
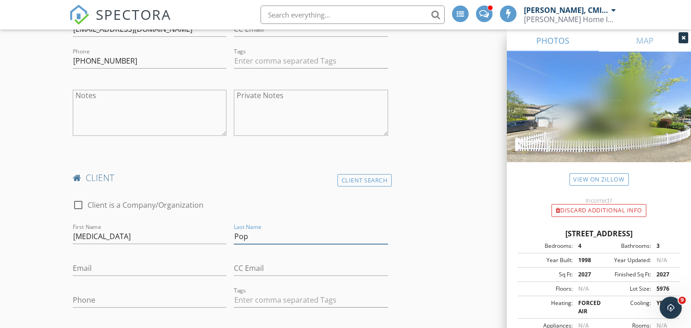
type input "Pop"
type input "[EMAIL_ADDRESS][DOMAIN_NAME]"
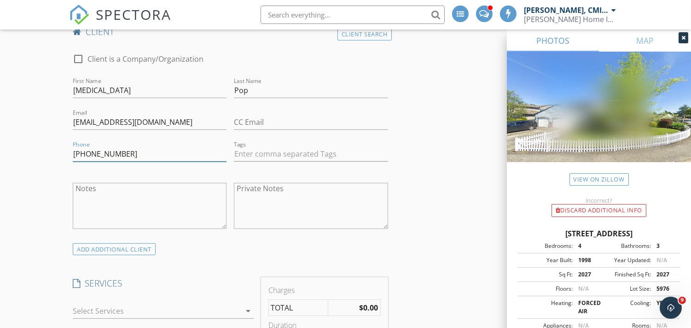
scroll to position [818, 0]
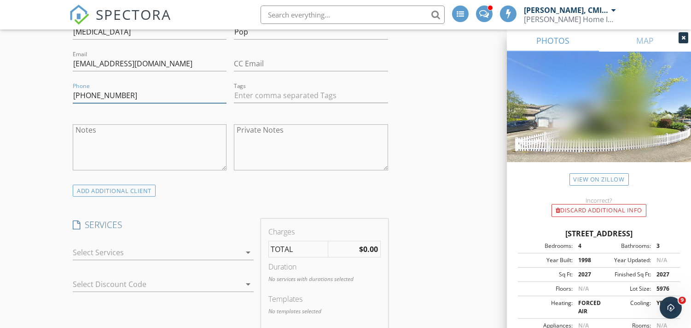
type input "[PHONE_NUMBER]"
click at [205, 242] on div "check_box_outline_blank Property Inspection WA/OR State SOP Property Inspection…" at bounding box center [163, 254] width 181 height 30
click at [107, 251] on div at bounding box center [157, 252] width 168 height 15
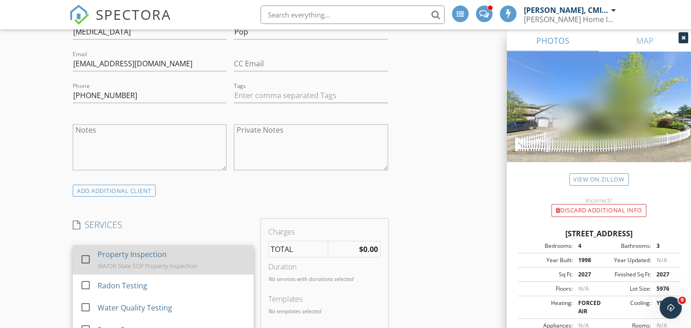
click at [86, 256] on div at bounding box center [86, 259] width 16 height 16
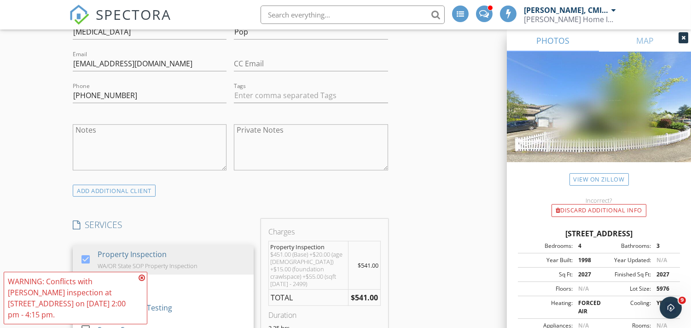
click at [424, 241] on div "INSPECTOR(S) check_box Justin Nickelsen, CMI, ACI, CPI PRIMARY check_box Michae…" at bounding box center [345, 301] width 553 height 1967
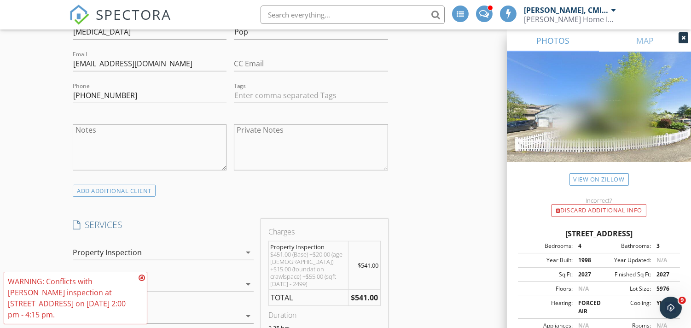
click at [143, 277] on icon at bounding box center [142, 277] width 6 height 7
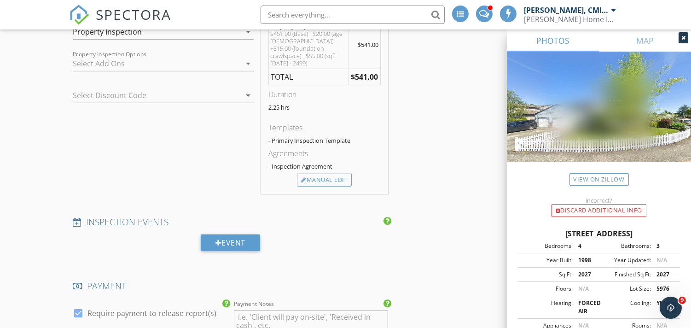
scroll to position [1022, 0]
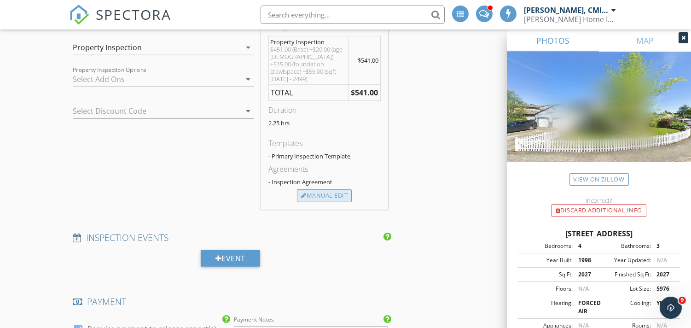
click at [323, 190] on div "Manual Edit" at bounding box center [324, 195] width 55 height 13
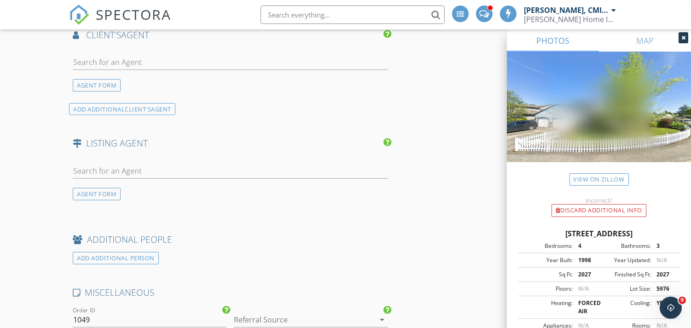
scroll to position [1636, 0]
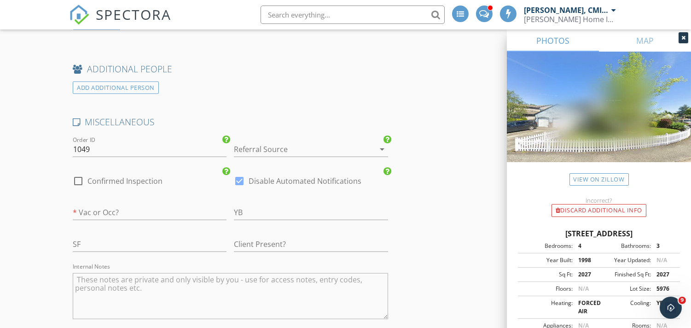
click at [309, 146] on div at bounding box center [298, 149] width 128 height 15
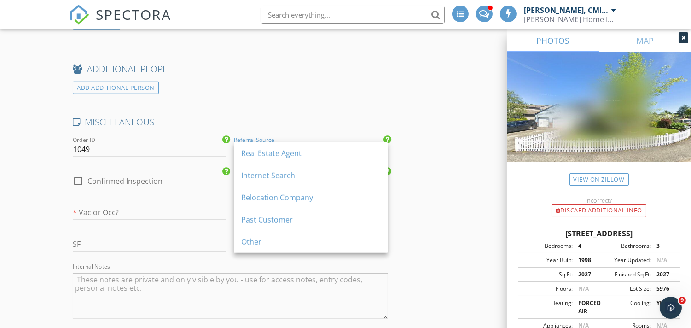
drag, startPoint x: 272, startPoint y: 151, endPoint x: 228, endPoint y: 162, distance: 45.9
click at [267, 152] on div "Real Estate Agent" at bounding box center [310, 153] width 139 height 11
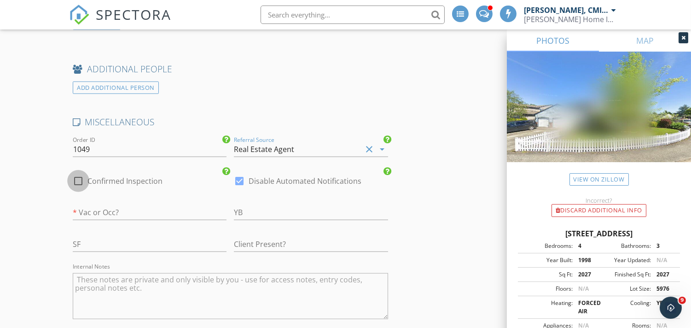
drag, startPoint x: 73, startPoint y: 181, endPoint x: 220, endPoint y: 169, distance: 147.7
click at [74, 181] on div at bounding box center [78, 181] width 16 height 16
checkbox input "true"
drag, startPoint x: 237, startPoint y: 178, endPoint x: 140, endPoint y: 219, distance: 105.8
click at [235, 181] on div at bounding box center [239, 181] width 16 height 16
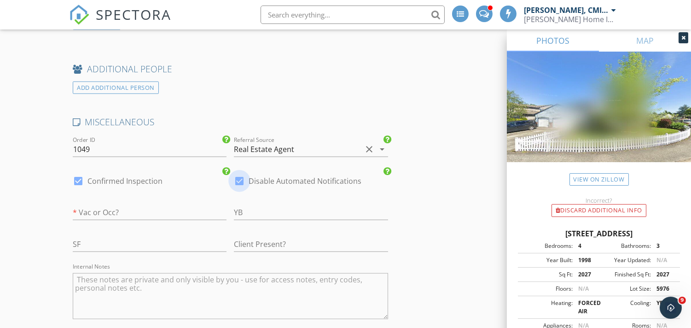
checkbox input "false"
click at [99, 214] on input "text" at bounding box center [150, 212] width 154 height 15
type input "VAC"
type input "1998"
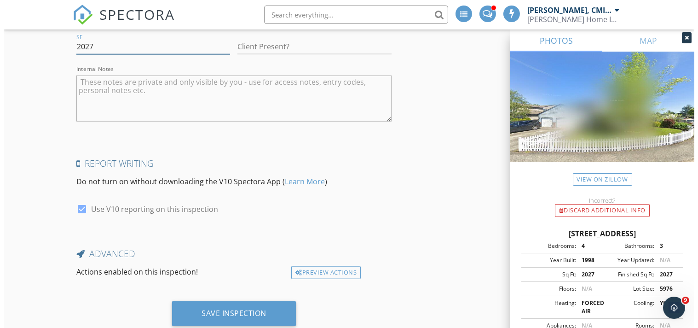
scroll to position [1861, 0]
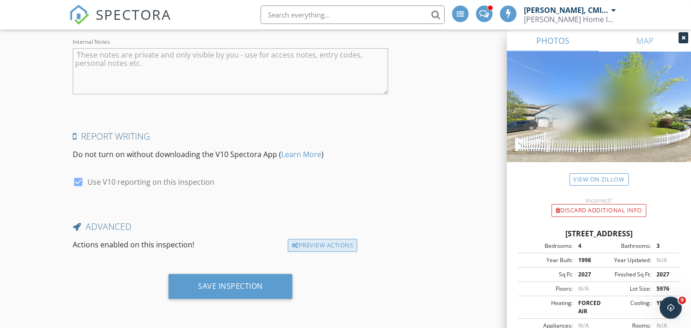
type input "2027"
click at [329, 247] on div "Preview Actions" at bounding box center [322, 245] width 69 height 13
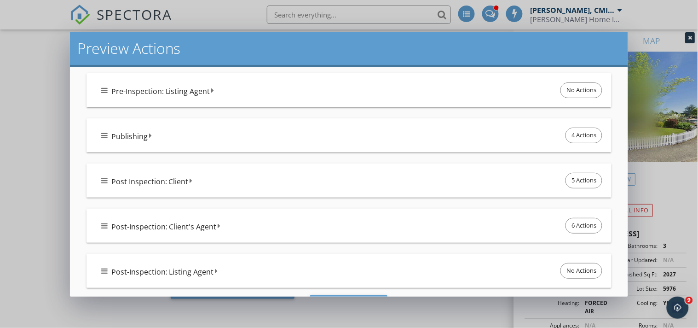
scroll to position [306, 0]
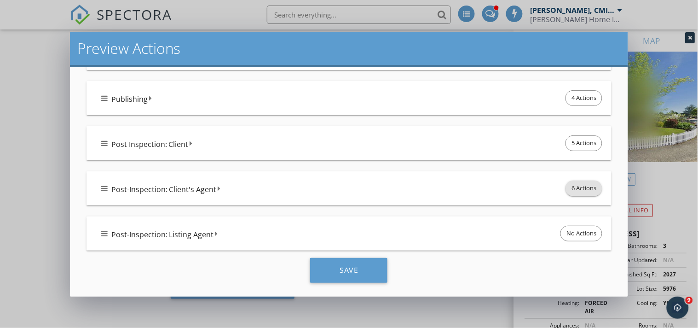
click at [581, 185] on span "6 Actions" at bounding box center [584, 188] width 36 height 15
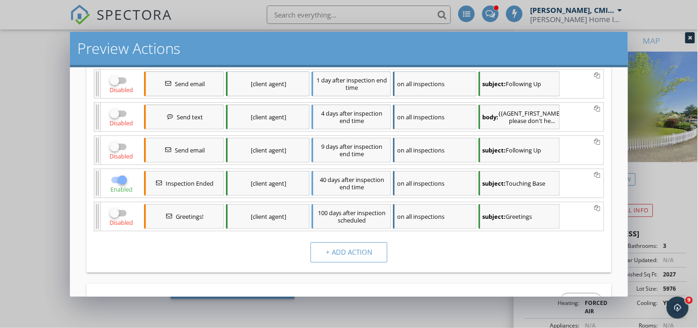
scroll to position [443, 0]
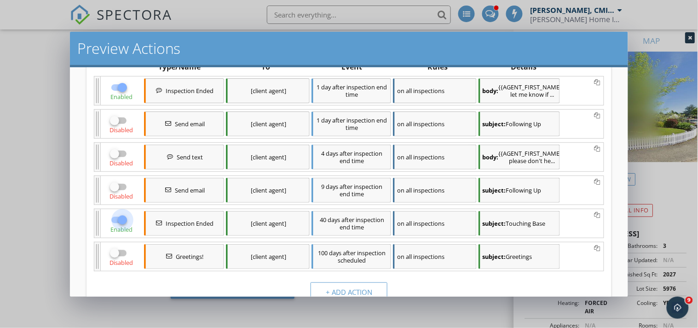
click at [117, 228] on div at bounding box center [123, 220] width 16 height 16
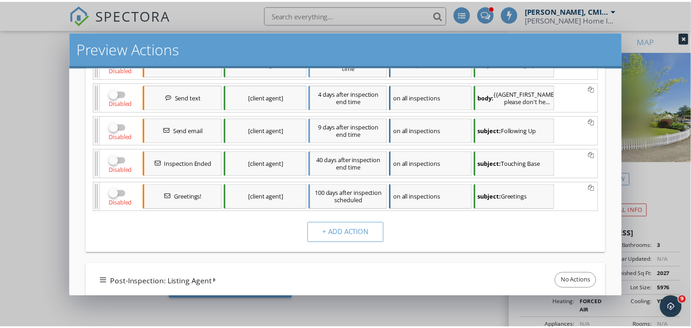
scroll to position [571, 0]
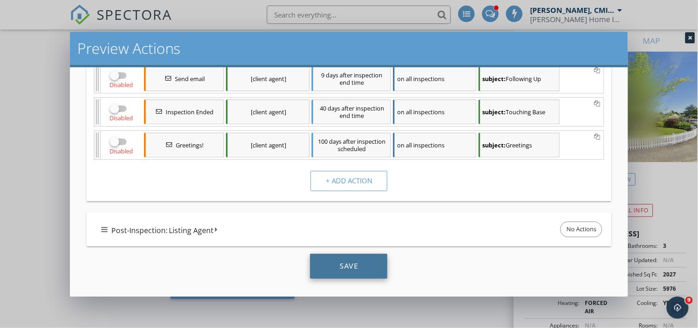
click at [362, 263] on div "Save" at bounding box center [348, 266] width 77 height 25
checkbox input "true"
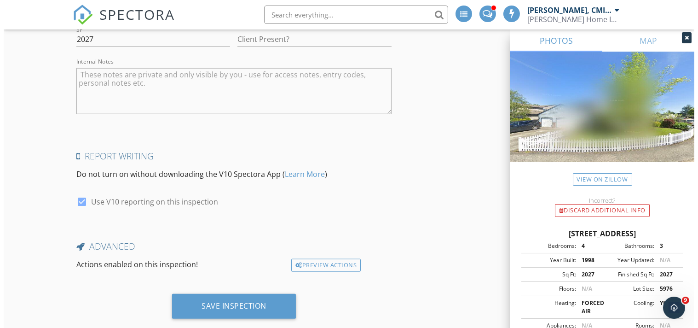
scroll to position [1861, 0]
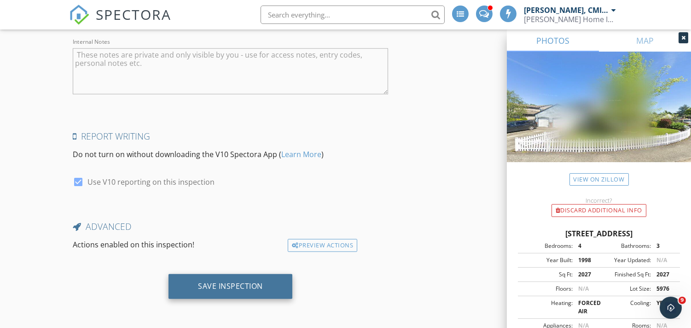
click at [256, 291] on div "Save Inspection" at bounding box center [230, 286] width 124 height 25
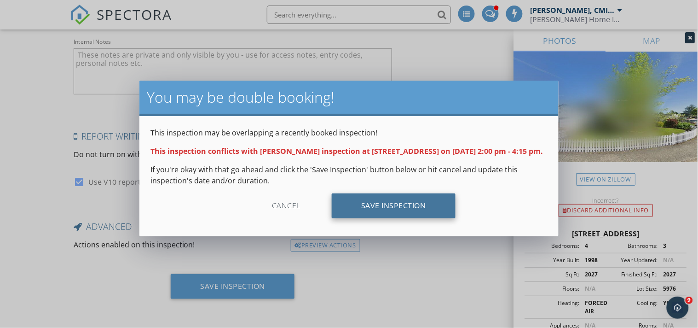
click at [387, 218] on div "Save Inspection" at bounding box center [394, 205] width 124 height 25
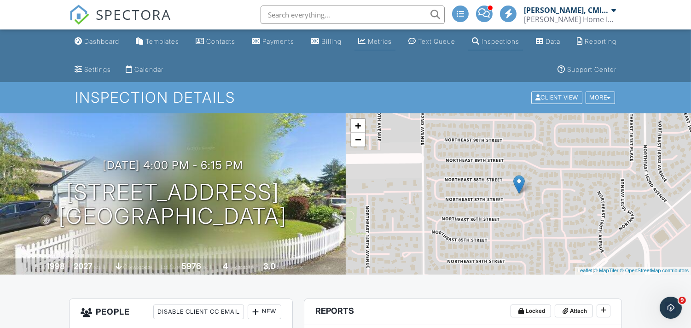
click at [392, 40] on div "Metrics" at bounding box center [380, 41] width 24 height 8
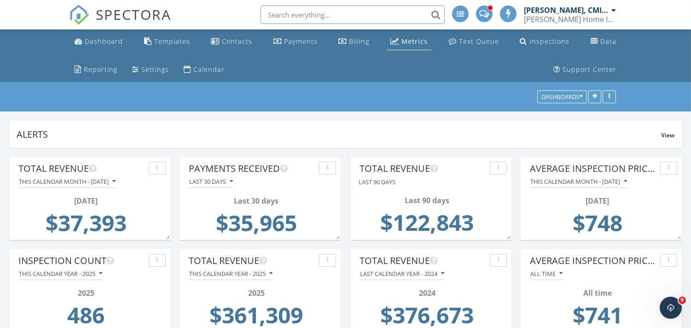
click at [130, 11] on span "SPECTORA" at bounding box center [133, 14] width 75 height 19
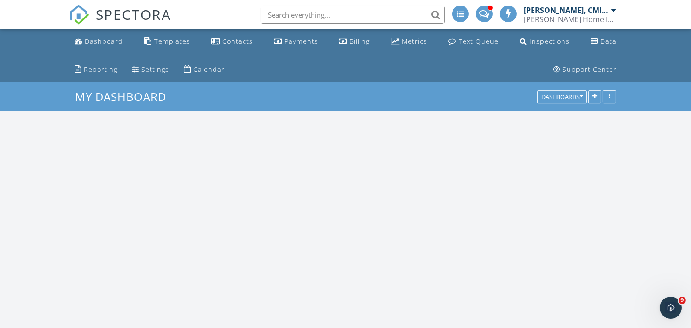
scroll to position [1682, 707]
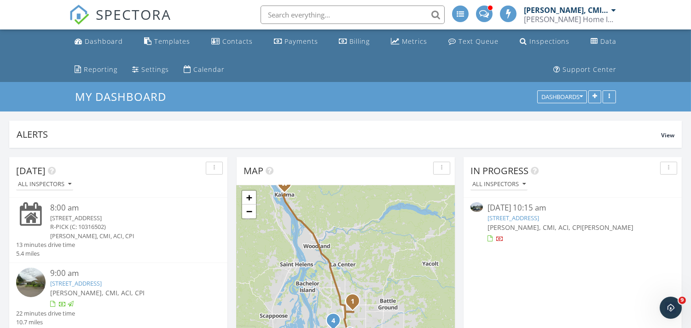
click at [516, 218] on link "[STREET_ADDRESS]" at bounding box center [513, 218] width 52 height 8
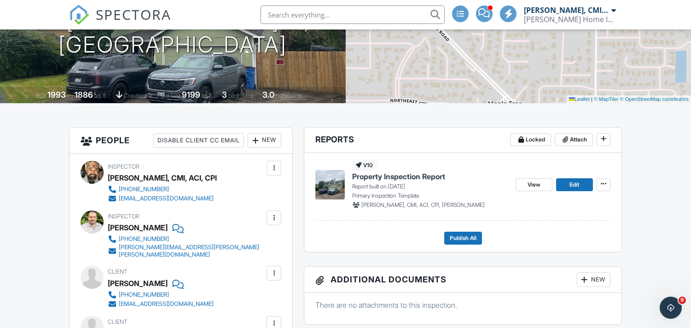
scroll to position [170, 0]
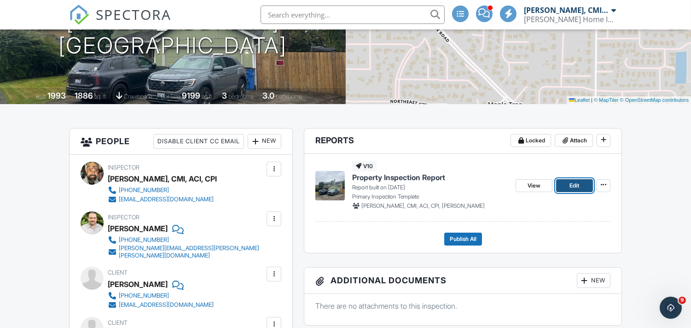
click at [578, 186] on span "Edit" at bounding box center [574, 185] width 10 height 9
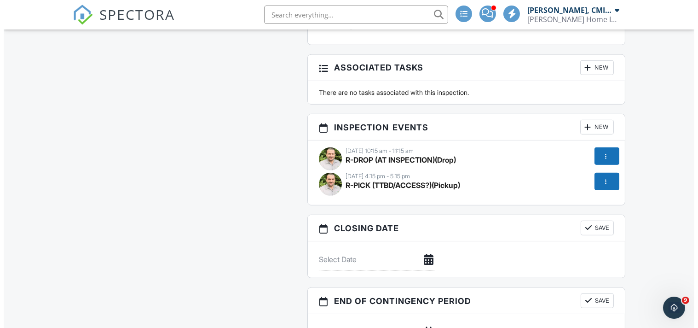
scroll to position [1125, 0]
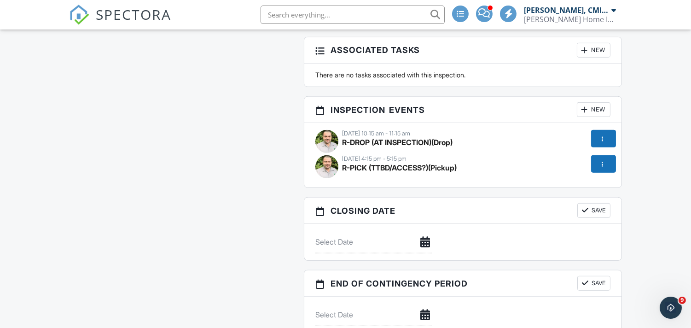
click at [600, 134] on div at bounding box center [602, 138] width 9 height 9
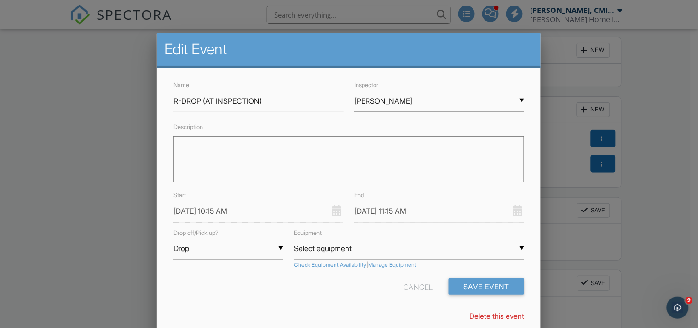
click at [333, 248] on div "▼ Select equipment Select equipment BIG PAPI (S/N: 257928017) BOB GIBSON (S/N: …" at bounding box center [409, 248] width 230 height 23
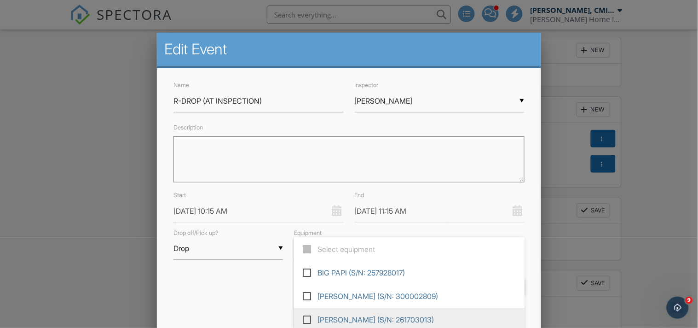
click at [306, 318] on label at bounding box center [311, 318] width 16 height 8
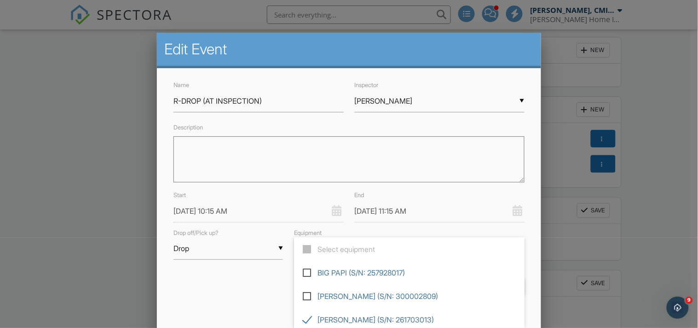
type input "[PERSON_NAME] (S/N: 261703013)"
checkbox input "true"
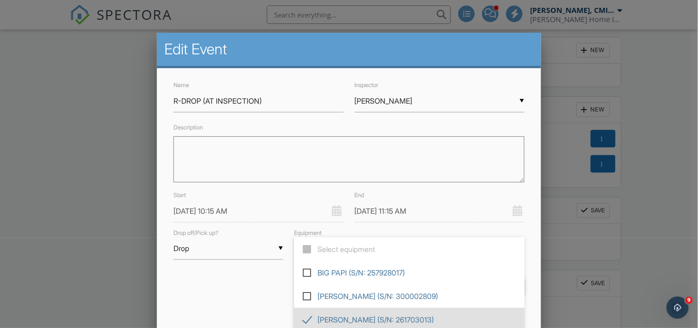
scroll to position [71, 0]
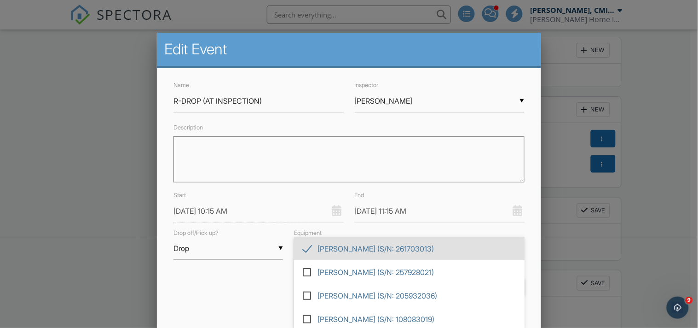
click at [220, 307] on div "Name R-DROP (AT INSPECTION) Inspector ▼ Michael Frey Justin Nickelsen, CMI, ACI…" at bounding box center [349, 204] width 384 height 273
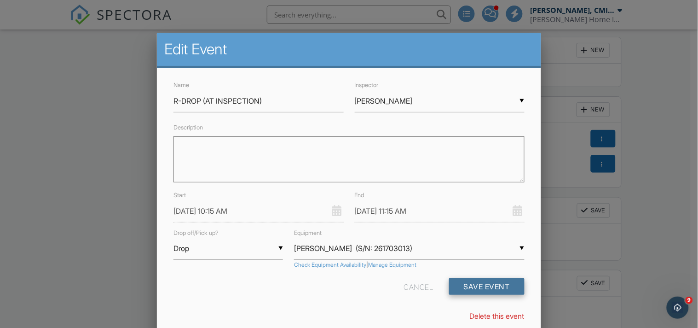
click at [504, 288] on button "Save Event" at bounding box center [486, 286] width 75 height 17
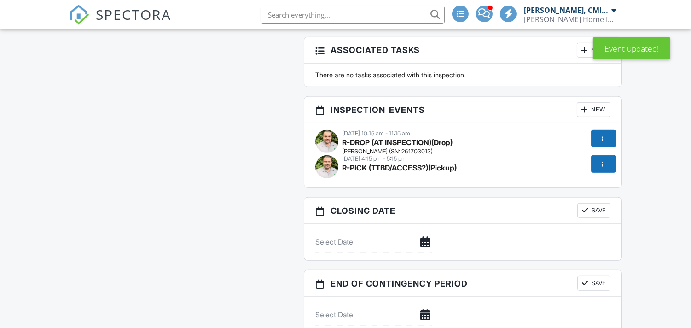
click at [599, 159] on div at bounding box center [602, 163] width 9 height 9
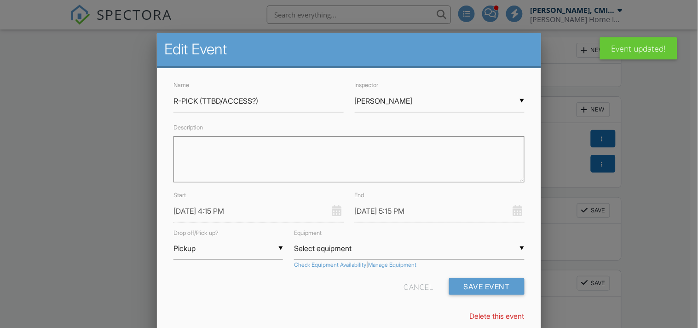
click at [366, 249] on input "Select equipment" at bounding box center [409, 248] width 230 height 23
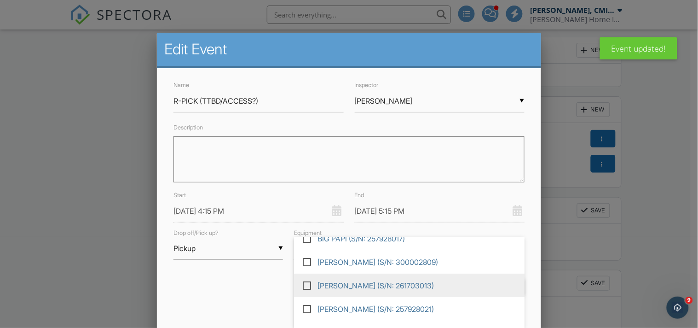
click at [306, 279] on span "[PERSON_NAME] (S/N: 261703013)" at bounding box center [409, 284] width 231 height 23
type input "[PERSON_NAME] (S/N: 261703013)"
checkbox input "true"
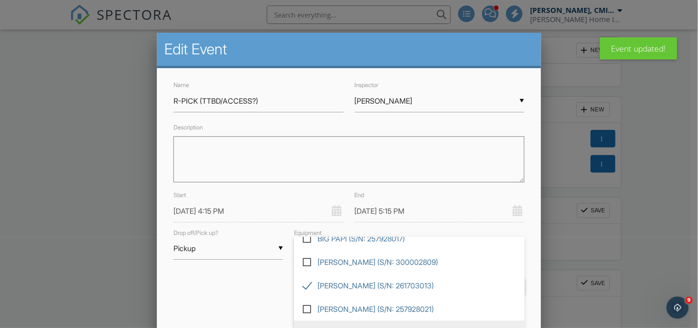
scroll to position [71, 0]
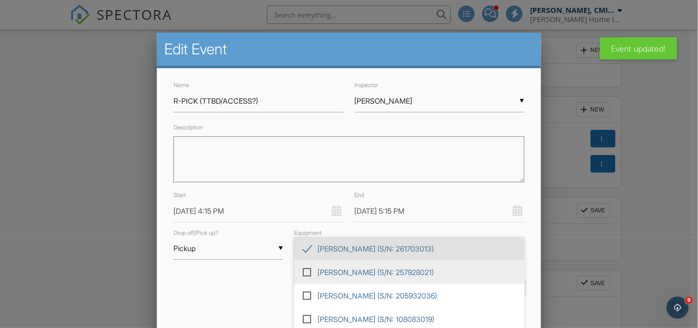
drag, startPoint x: 237, startPoint y: 283, endPoint x: 362, endPoint y: 283, distance: 124.7
click at [242, 283] on div "Cancel Save Event" at bounding box center [349, 289] width 362 height 23
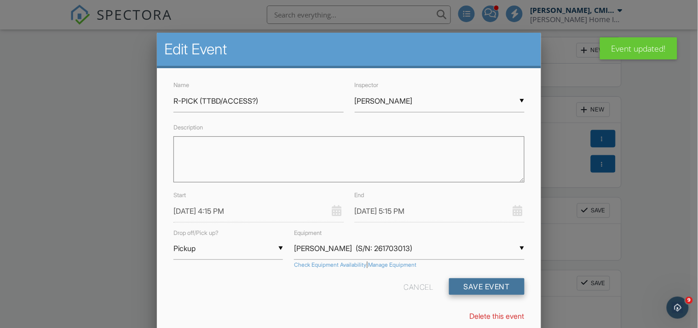
click at [490, 287] on button "Save Event" at bounding box center [486, 286] width 75 height 17
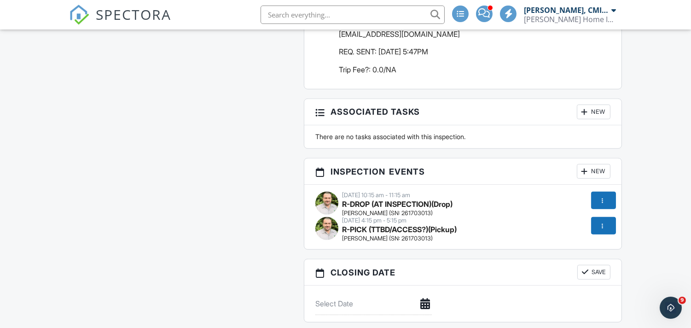
scroll to position [1057, 0]
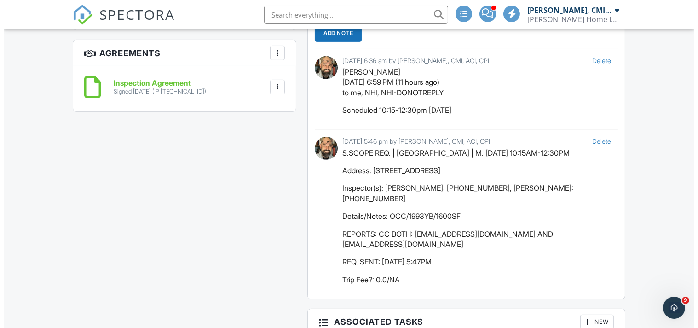
scroll to position [1091, 0]
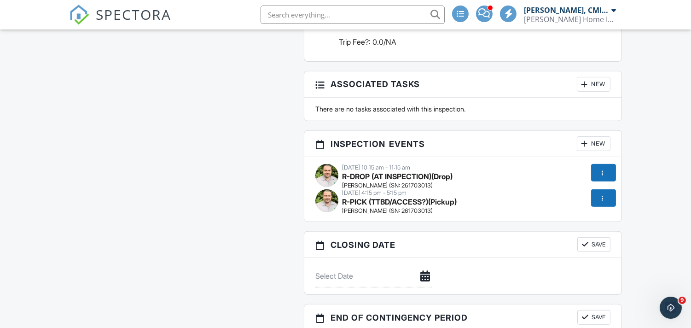
click at [604, 193] on div at bounding box center [602, 197] width 9 height 9
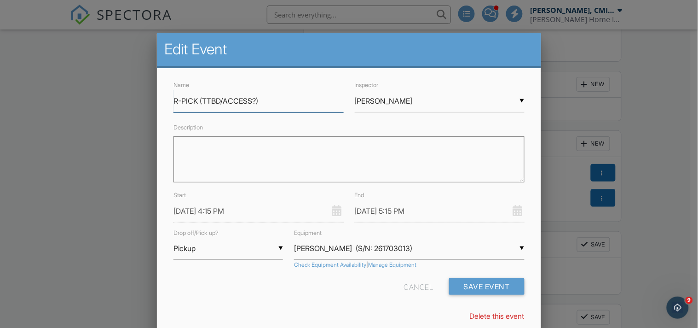
click at [204, 98] on input "R-PICK (TTBD/ACCESS?)" at bounding box center [258, 101] width 170 height 23
type input "R-PICK (98682/TTBD/ACCESS?)"
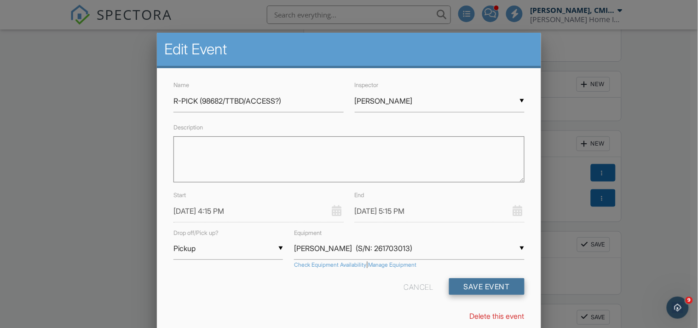
click at [496, 286] on button "Save Event" at bounding box center [486, 286] width 75 height 17
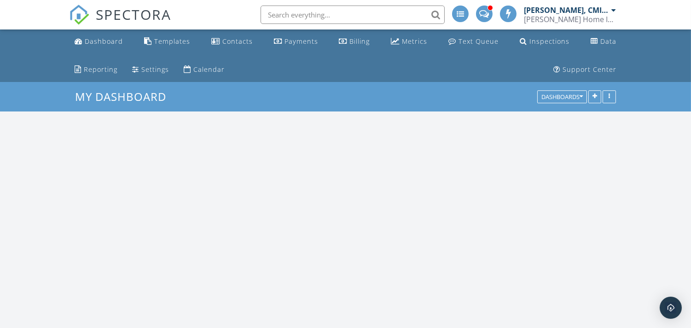
scroll to position [1682, 707]
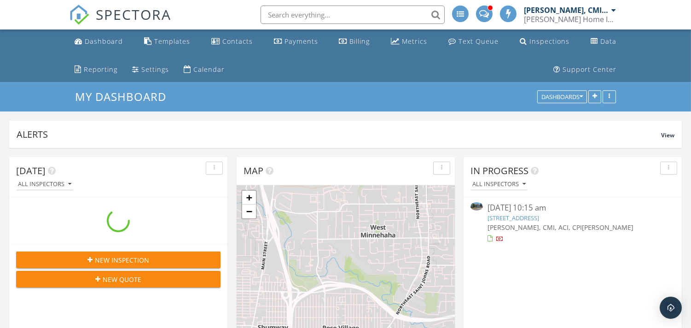
click at [319, 15] on input "text" at bounding box center [352, 15] width 184 height 18
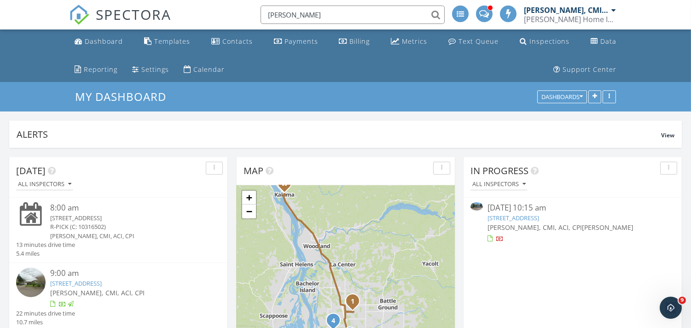
type input "[PERSON_NAME]"
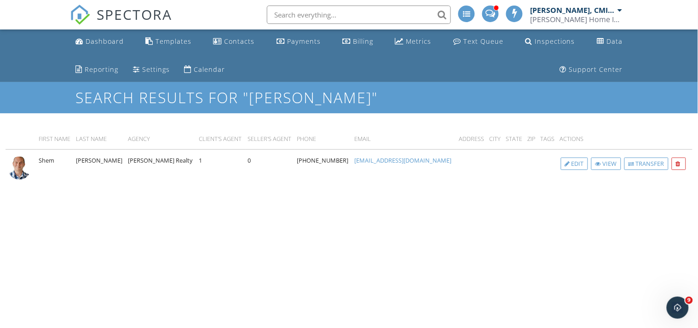
click at [298, 15] on input "text" at bounding box center [359, 15] width 184 height 18
click at [304, 16] on input "text" at bounding box center [359, 15] width 184 height 18
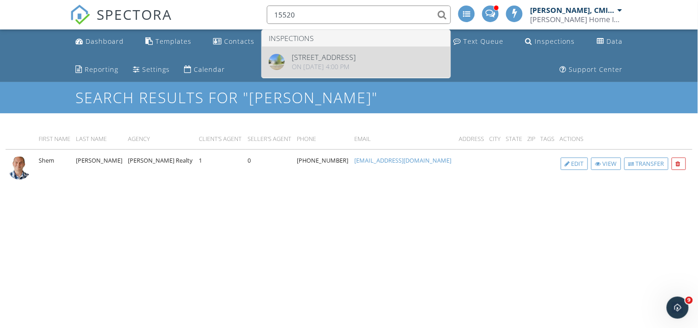
type input "15520"
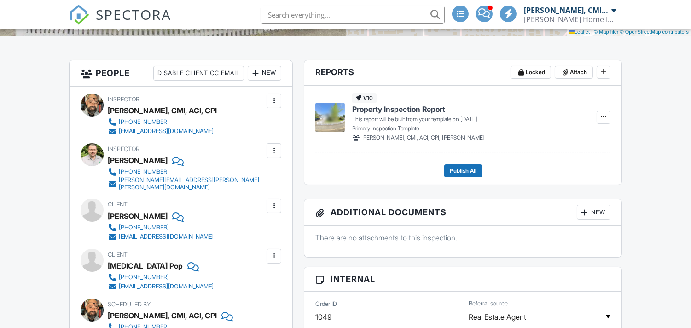
click at [260, 81] on div "New" at bounding box center [265, 73] width 34 height 15
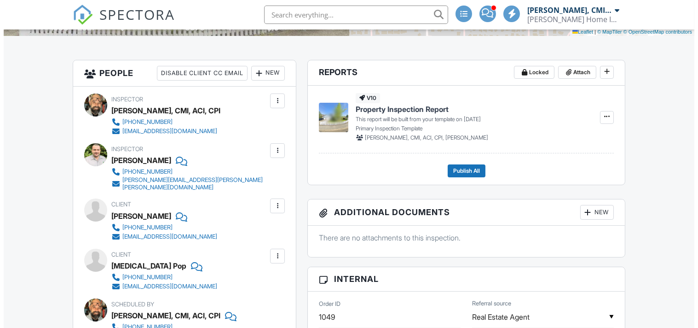
scroll to position [170, 0]
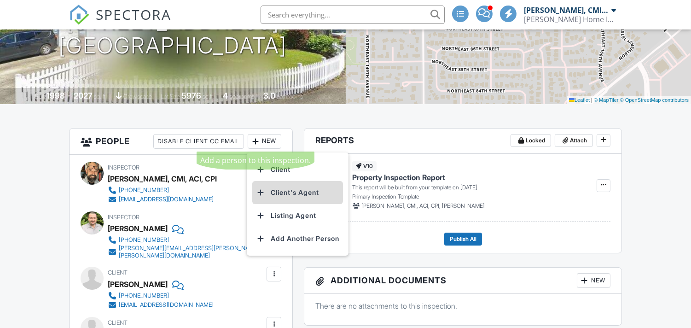
click at [280, 189] on li "Client's Agent" at bounding box center [297, 192] width 91 height 23
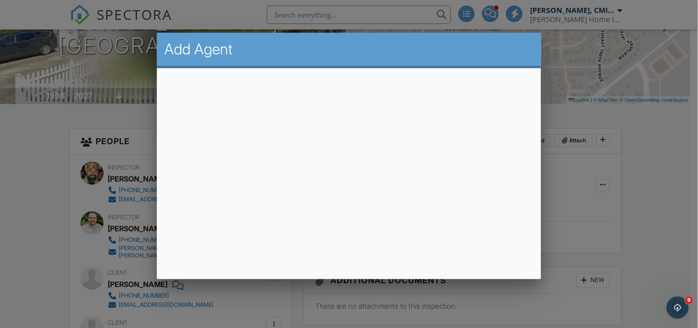
scroll to position [0, 0]
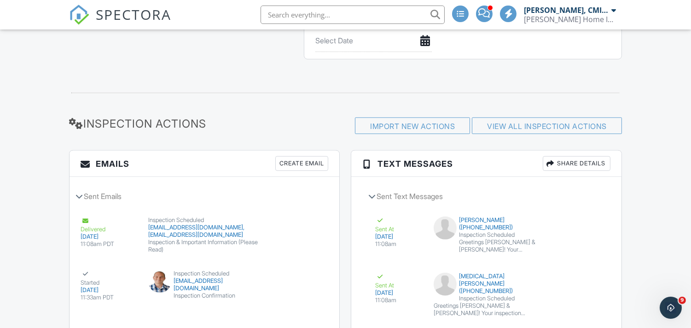
scroll to position [924, 0]
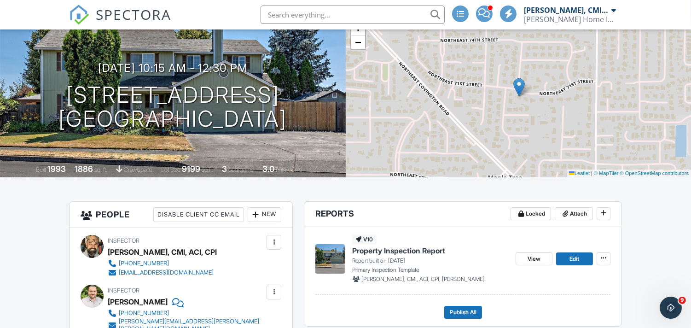
scroll to position [204, 0]
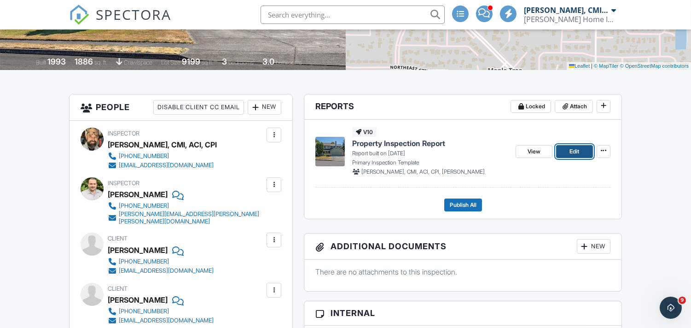
click at [567, 149] on link "Edit" at bounding box center [574, 151] width 37 height 13
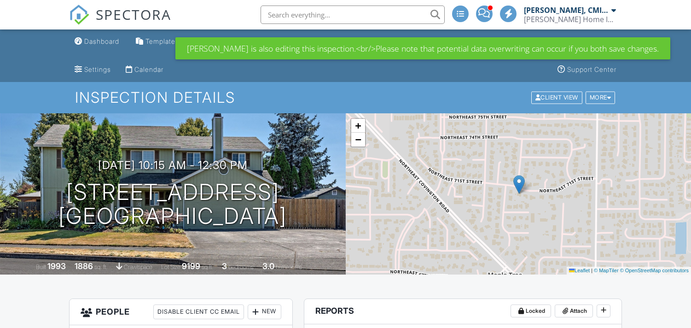
scroll to position [755, 0]
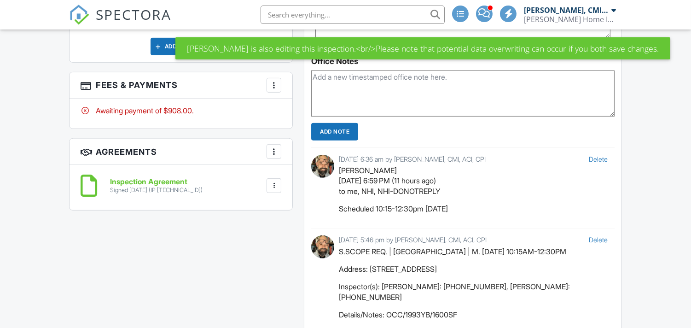
click at [274, 81] on div at bounding box center [273, 85] width 9 height 9
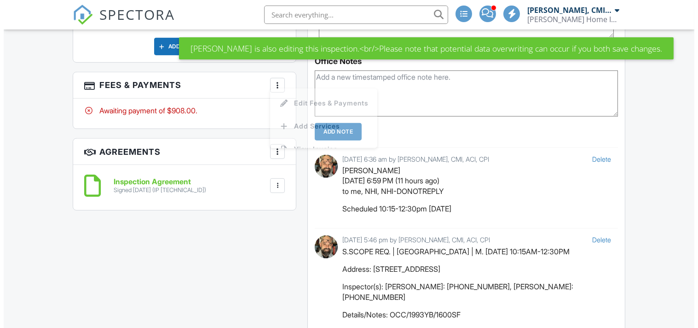
scroll to position [0, 0]
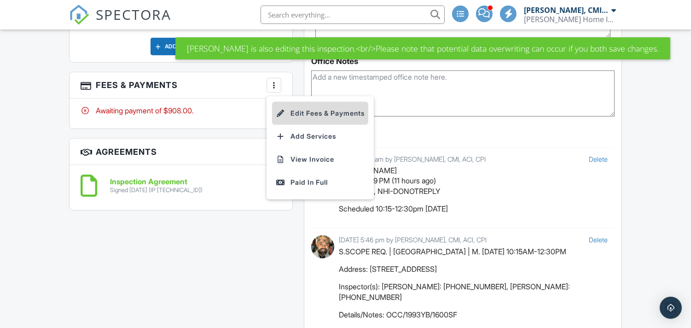
click at [313, 108] on li "Edit Fees & Payments" at bounding box center [320, 113] width 96 height 23
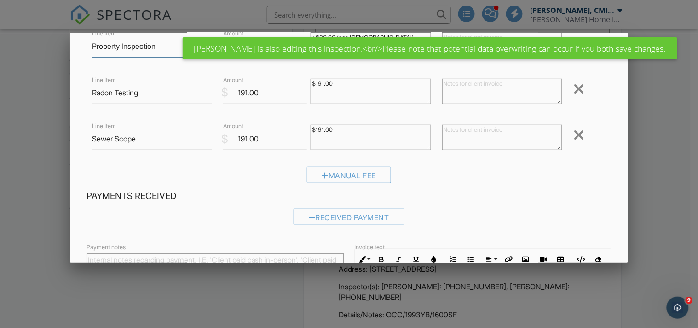
scroll to position [68, 0]
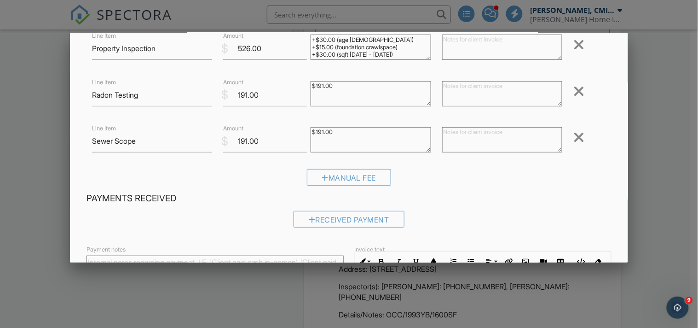
click at [454, 133] on textarea at bounding box center [502, 139] width 120 height 25
type textarea "p"
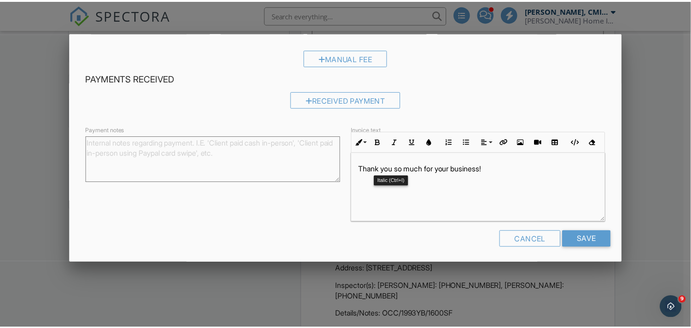
scroll to position [190, 0]
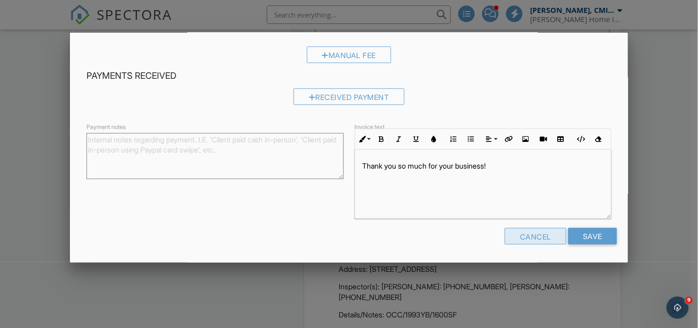
click at [535, 237] on div "Cancel" at bounding box center [536, 236] width 62 height 17
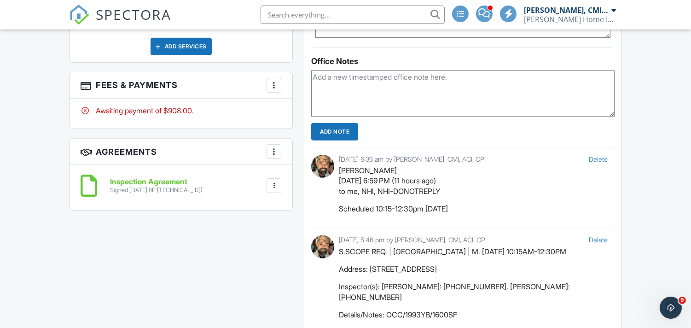
click at [274, 83] on div at bounding box center [273, 85] width 9 height 9
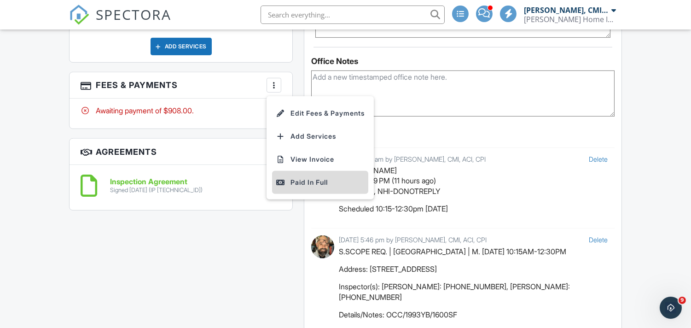
click at [314, 179] on div "Paid In Full" at bounding box center [320, 182] width 89 height 11
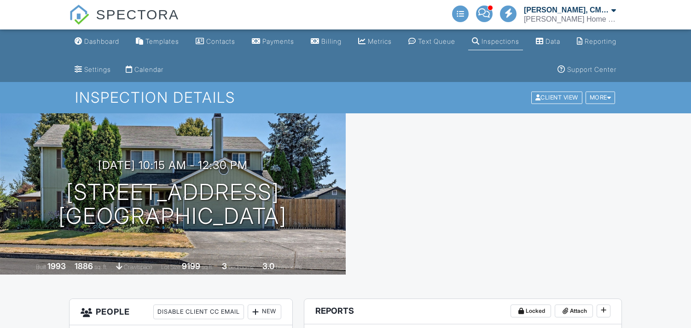
scroll to position [681, 0]
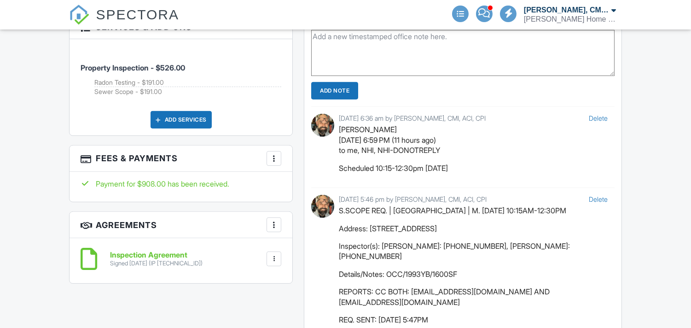
click at [273, 151] on div "More" at bounding box center [273, 158] width 15 height 15
click at [273, 172] on div "Payment for $908.00 has been received." at bounding box center [180, 187] width 223 height 30
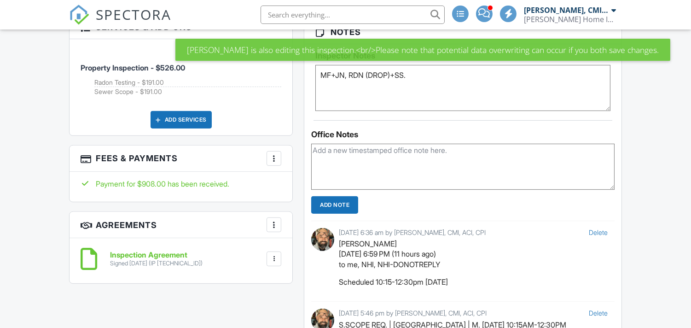
scroll to position [795, 0]
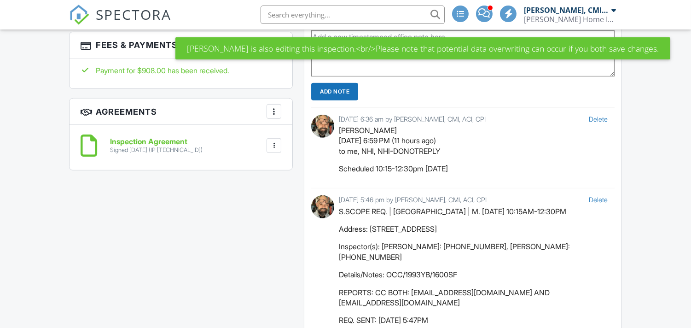
click at [274, 50] on div at bounding box center [273, 44] width 9 height 9
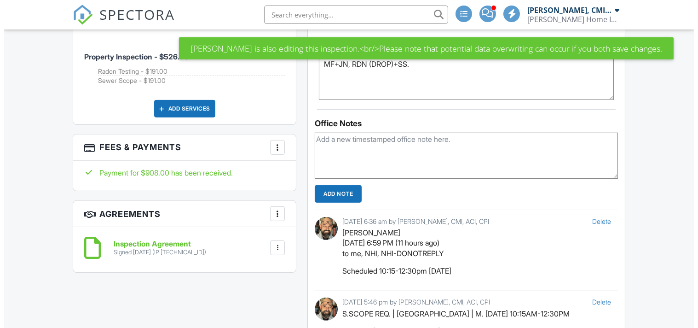
scroll to position [0, 0]
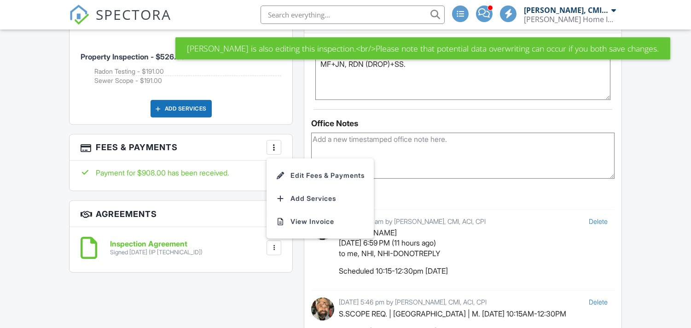
click at [274, 143] on div at bounding box center [273, 147] width 9 height 9
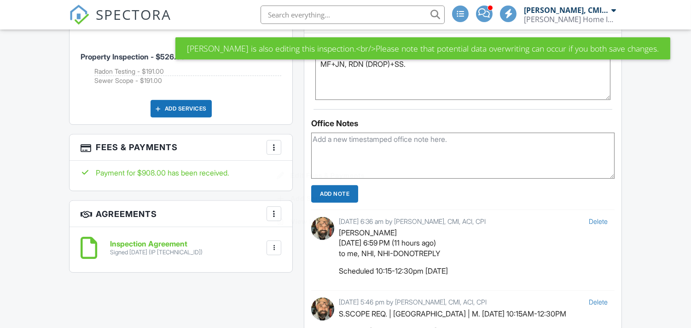
click at [274, 143] on div at bounding box center [273, 147] width 9 height 9
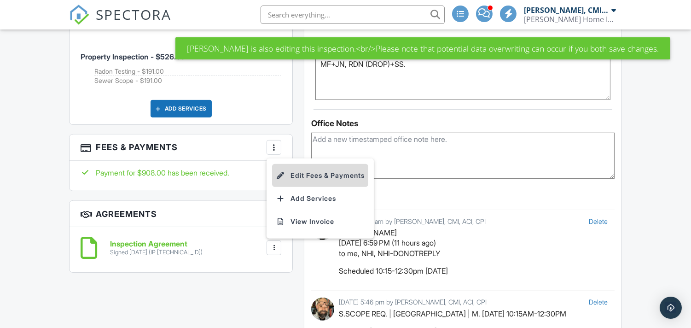
click at [303, 166] on li "Edit Fees & Payments" at bounding box center [320, 175] width 96 height 23
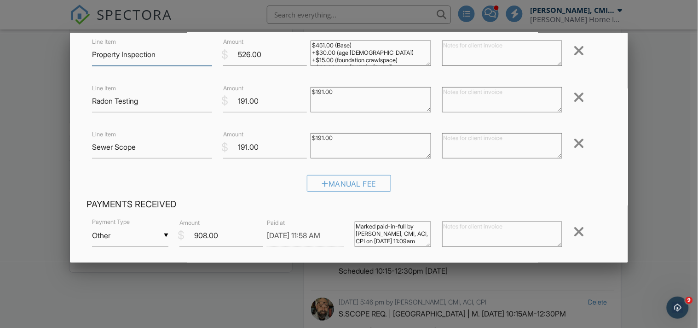
scroll to position [204, 0]
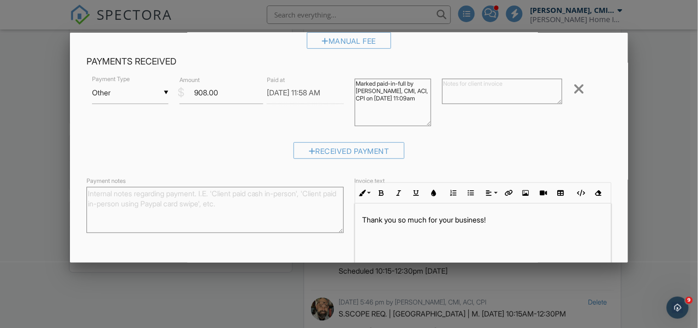
drag, startPoint x: 425, startPoint y: 99, endPoint x: 400, endPoint y: 121, distance: 32.9
click at [422, 124] on textarea "Marked paid-in-full by [PERSON_NAME], CMI, ACI, CPI on [DATE] 11:09am" at bounding box center [393, 102] width 76 height 47
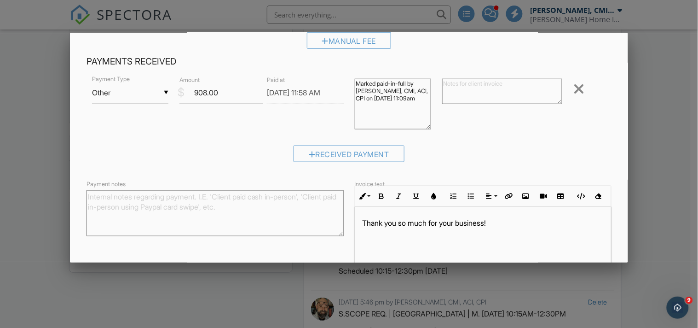
click at [123, 91] on div "▼ Other Cash Check On-Site Card Other Cash Check On-Site Card Other" at bounding box center [130, 92] width 76 height 23
click at [127, 103] on span "Cash" at bounding box center [129, 100] width 61 height 23
type input "Cash"
click at [381, 107] on textarea "Marked paid-in-full by Justin Nickelsen, CMI, ACI, CPI on 09/29/2025 11:09am" at bounding box center [393, 104] width 76 height 51
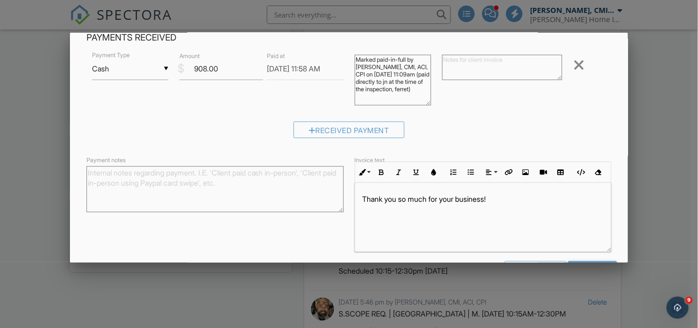
scroll to position [261, 0]
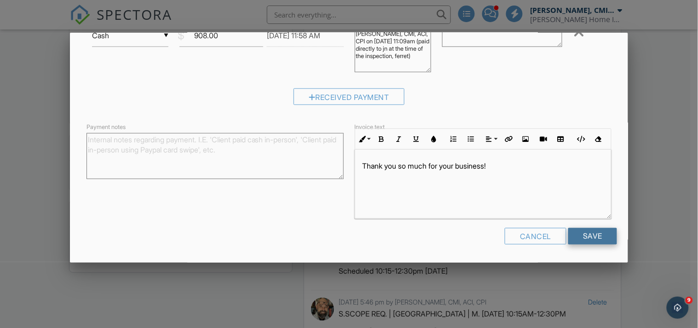
type textarea "Marked paid-in-full by [PERSON_NAME], CMI, ACI, CPI on [DATE] 11:09am (paid dir…"
click at [587, 238] on input "Save" at bounding box center [592, 236] width 49 height 17
